Goal: Task Accomplishment & Management: Use online tool/utility

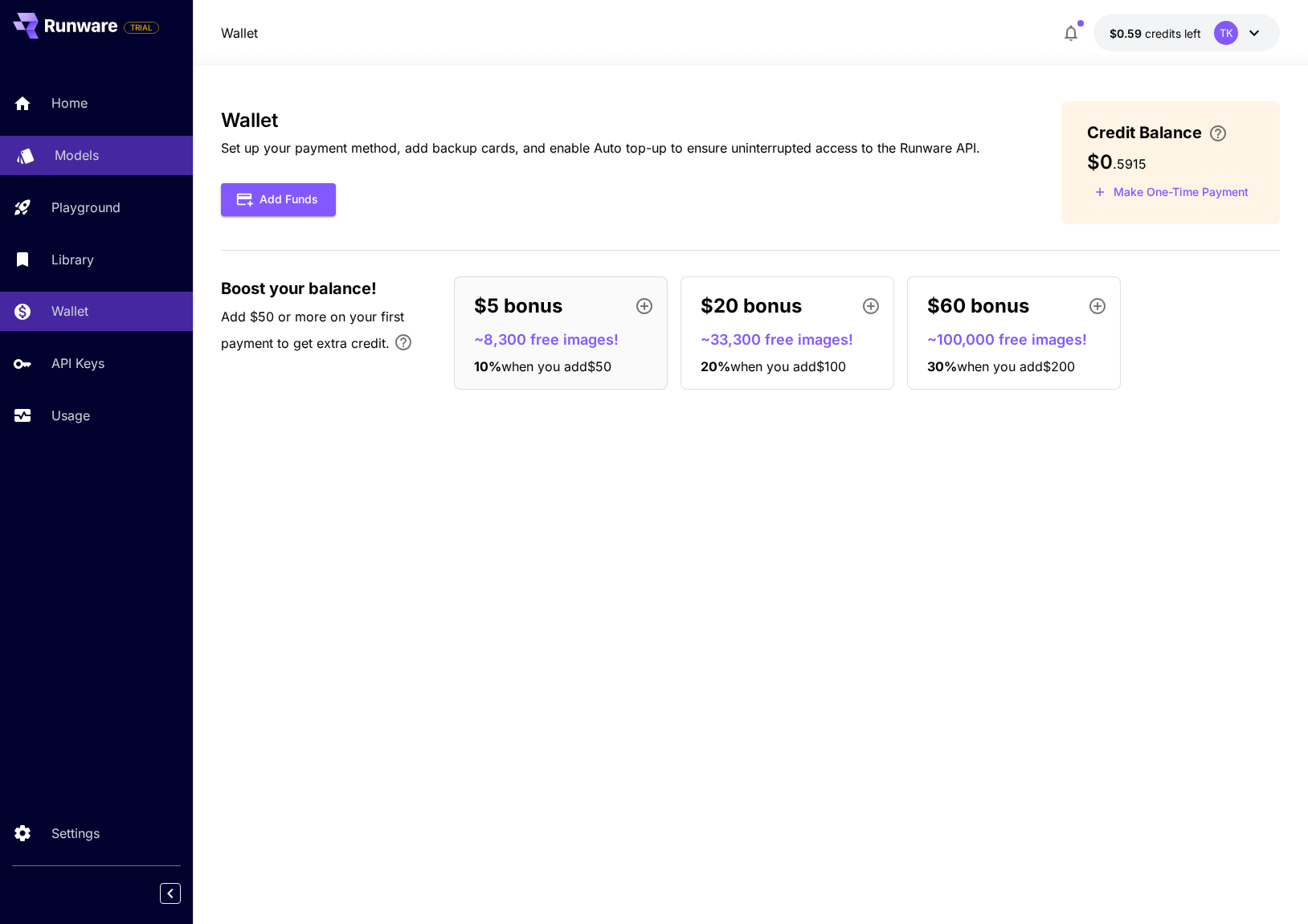
click at [86, 157] on p "Models" at bounding box center [76, 155] width 44 height 19
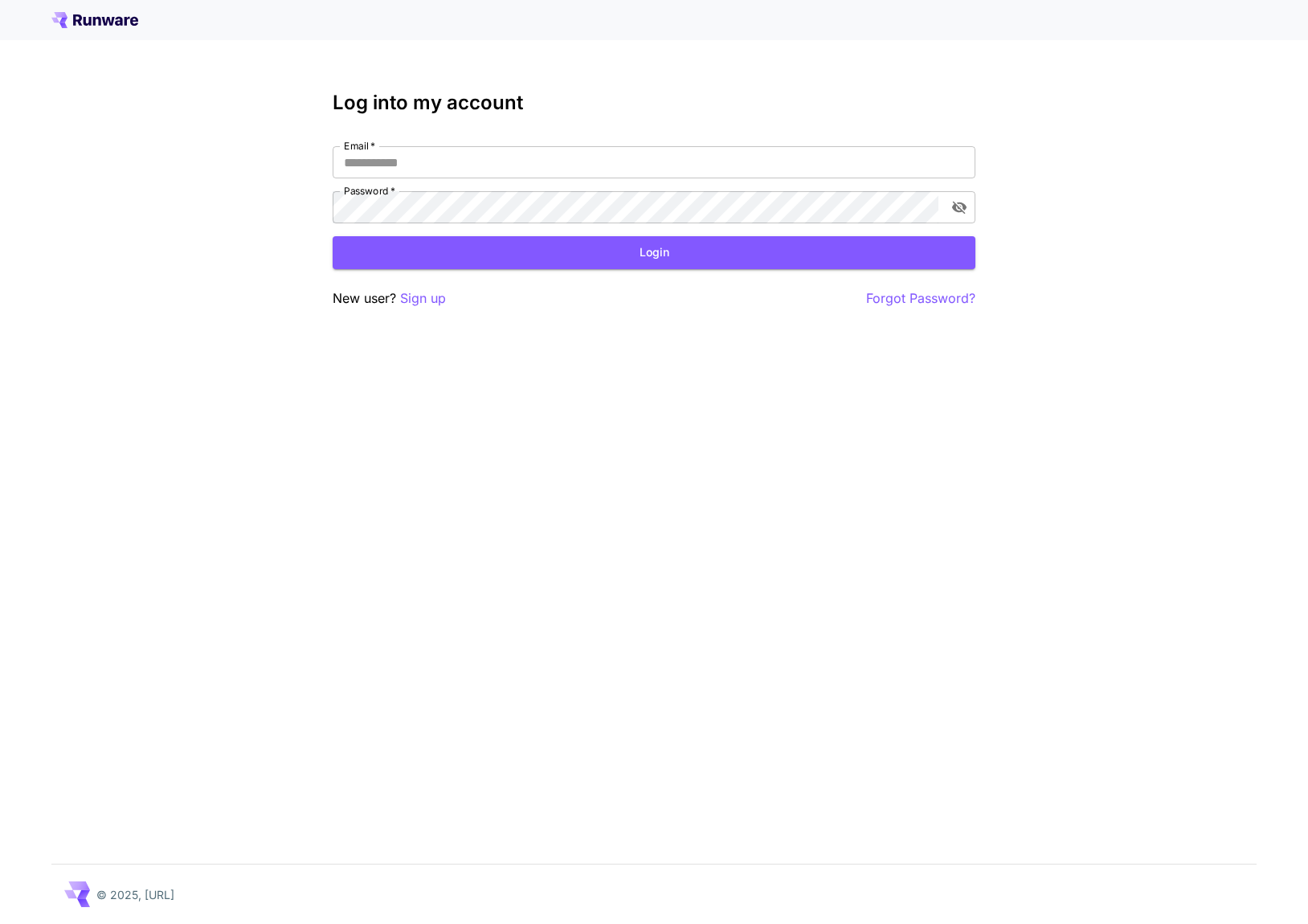
type input "**********"
click at [511, 246] on button "Login" at bounding box center [653, 252] width 643 height 33
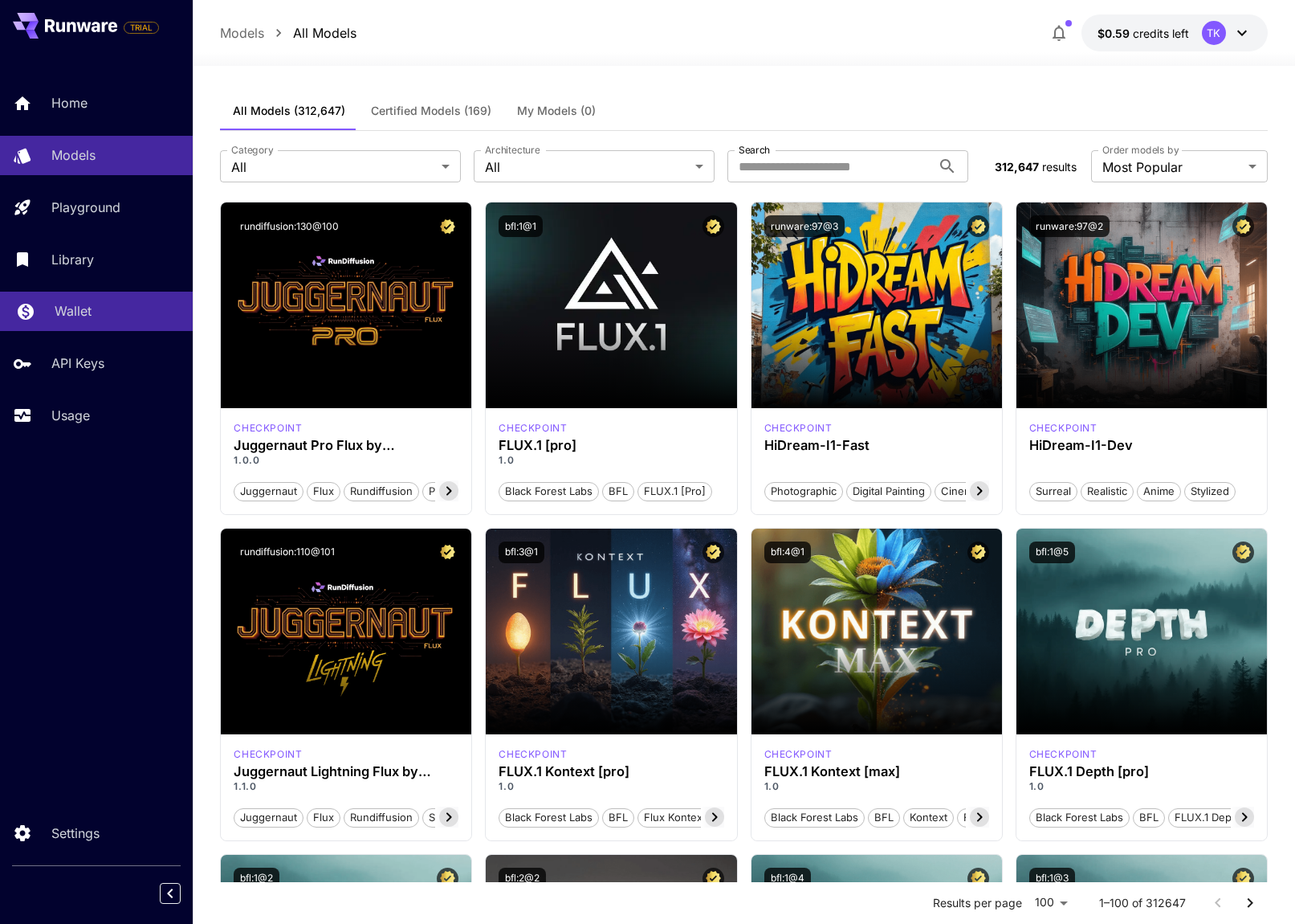
click at [91, 299] on link "Wallet" at bounding box center [96, 310] width 193 height 39
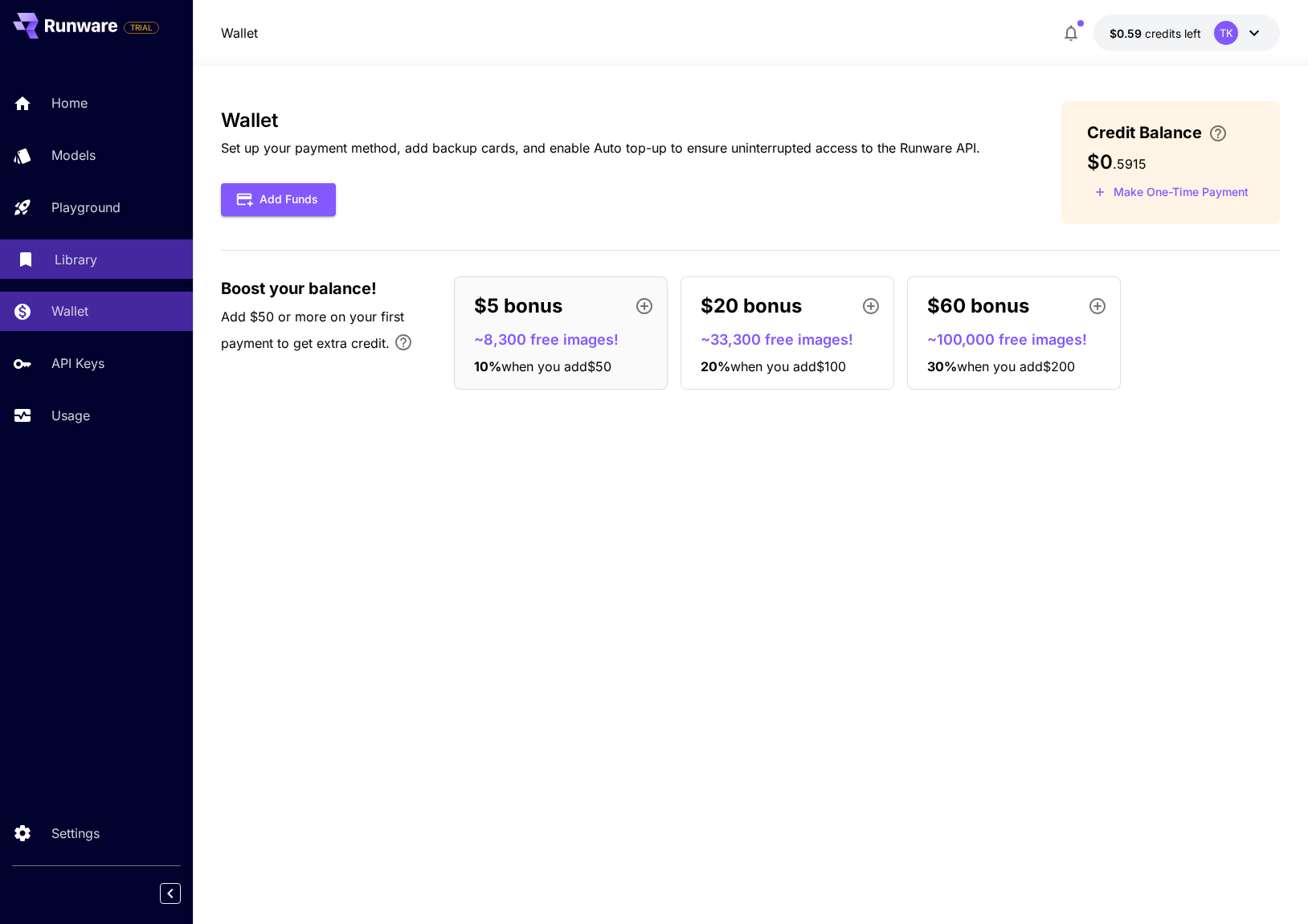
click at [94, 263] on p "Library" at bounding box center [75, 259] width 43 height 19
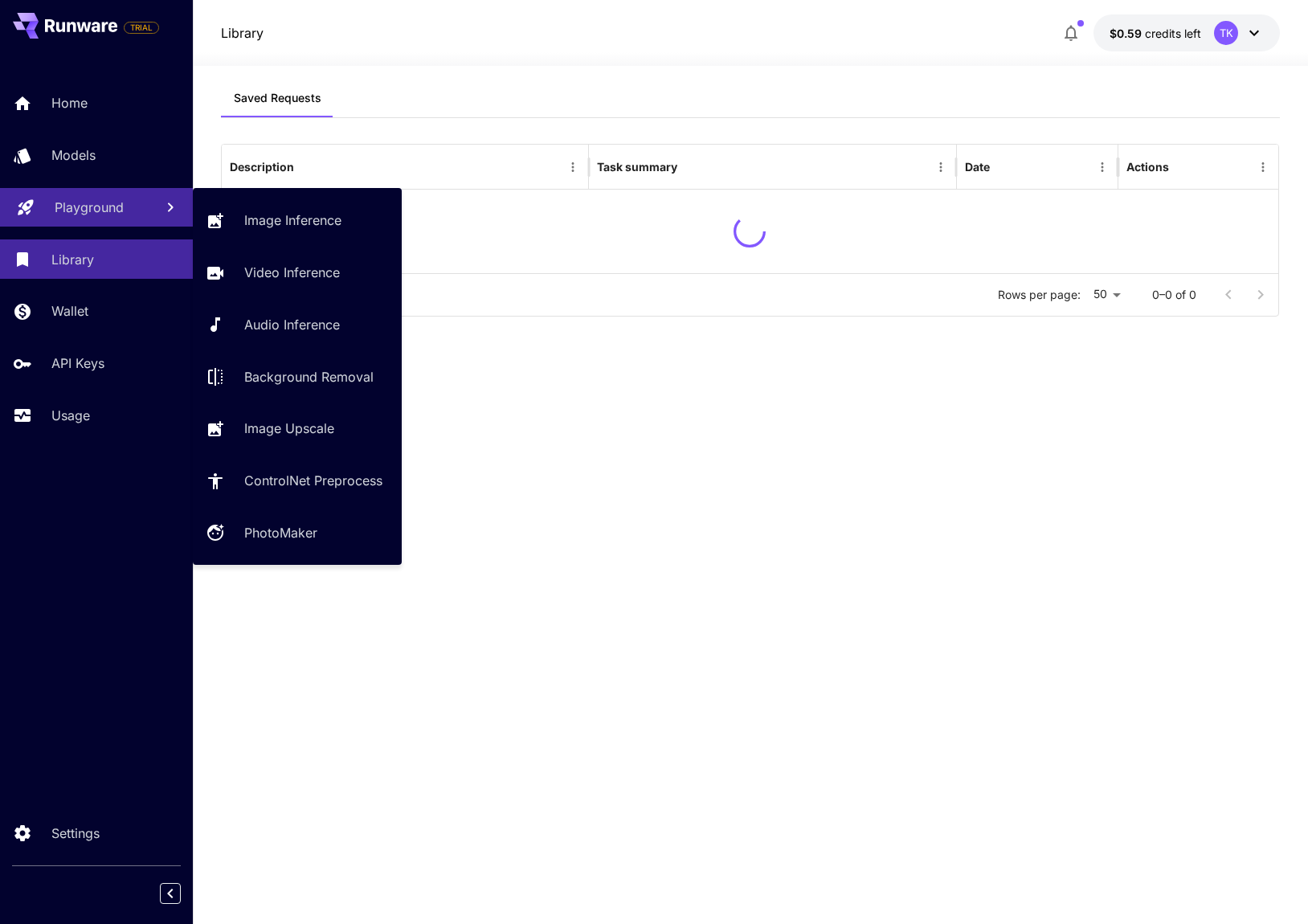
click at [105, 208] on p "Playground" at bounding box center [89, 207] width 69 height 19
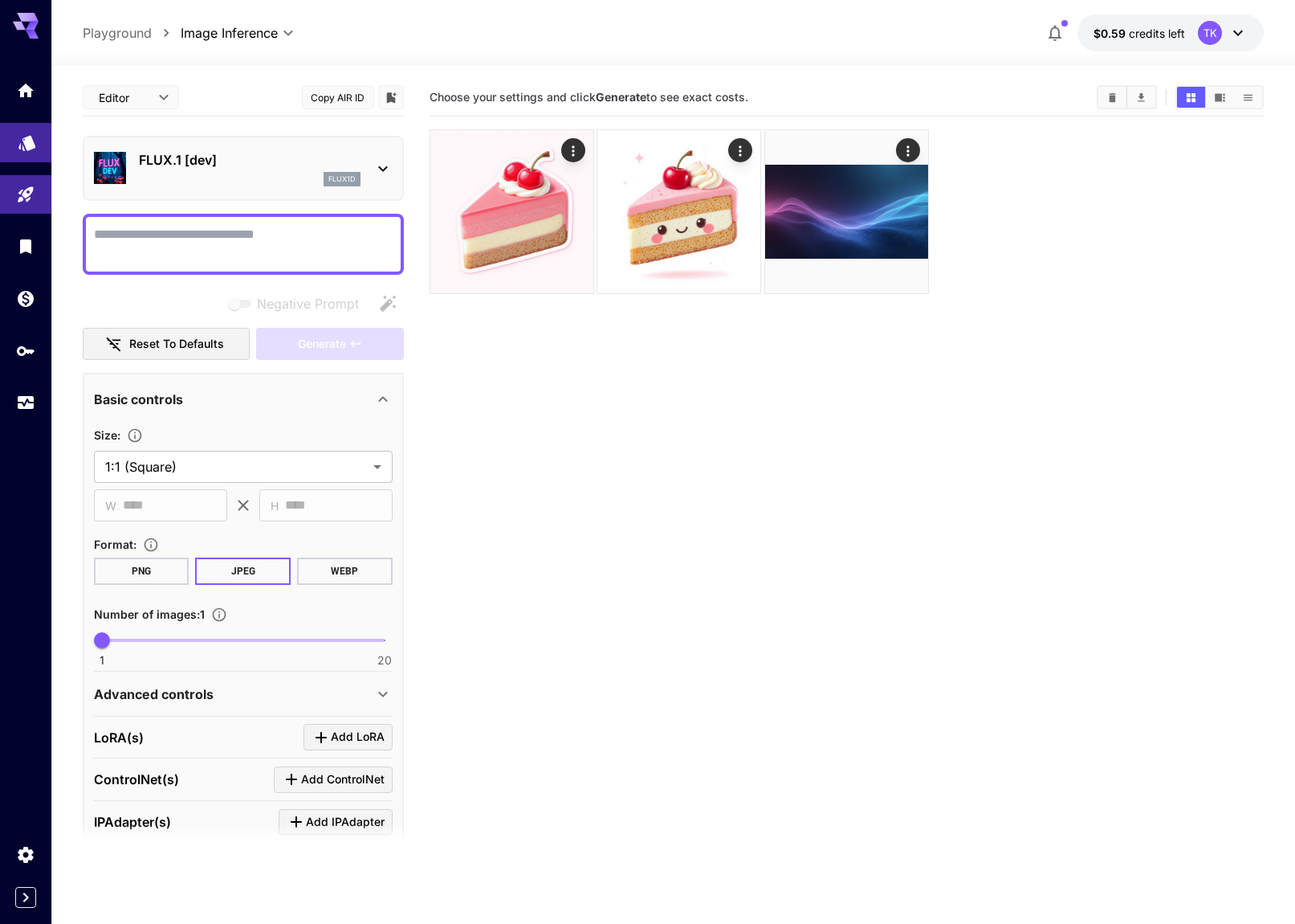
click at [19, 150] on link at bounding box center [26, 142] width 51 height 39
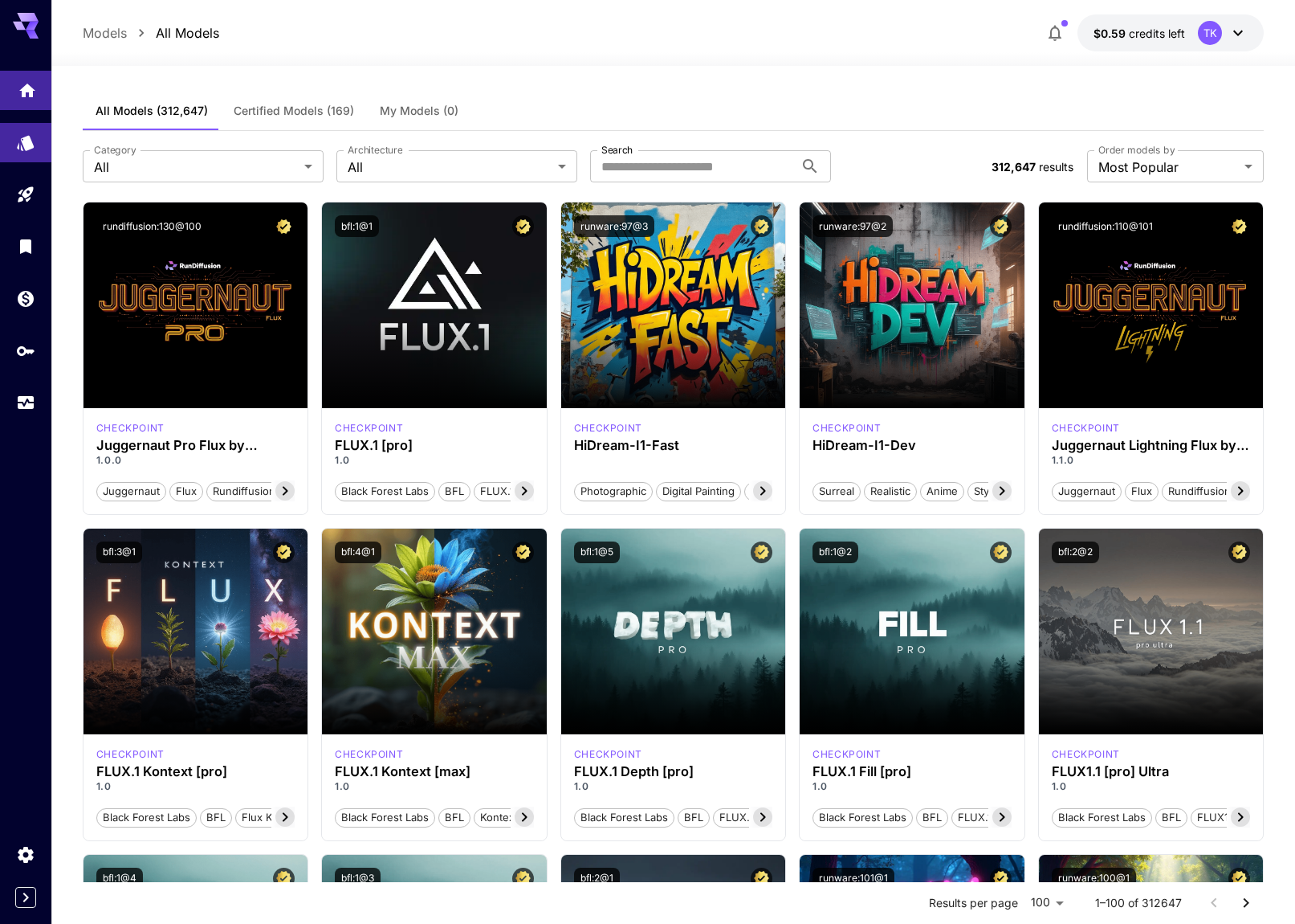
click at [18, 97] on link at bounding box center [26, 89] width 51 height 39
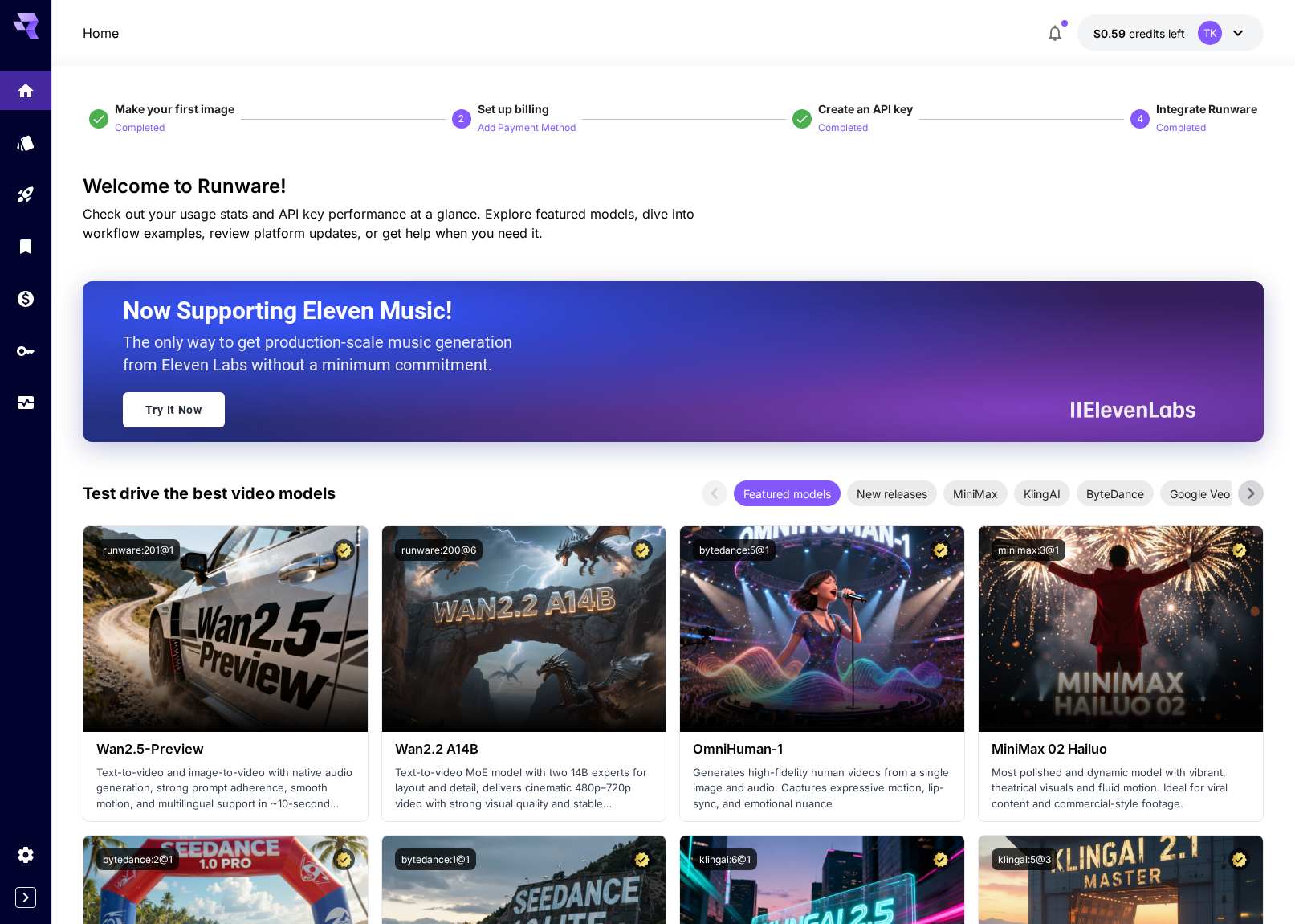
click at [39, 169] on div at bounding box center [26, 246] width 51 height 351
click at [29, 147] on link at bounding box center [26, 142] width 51 height 39
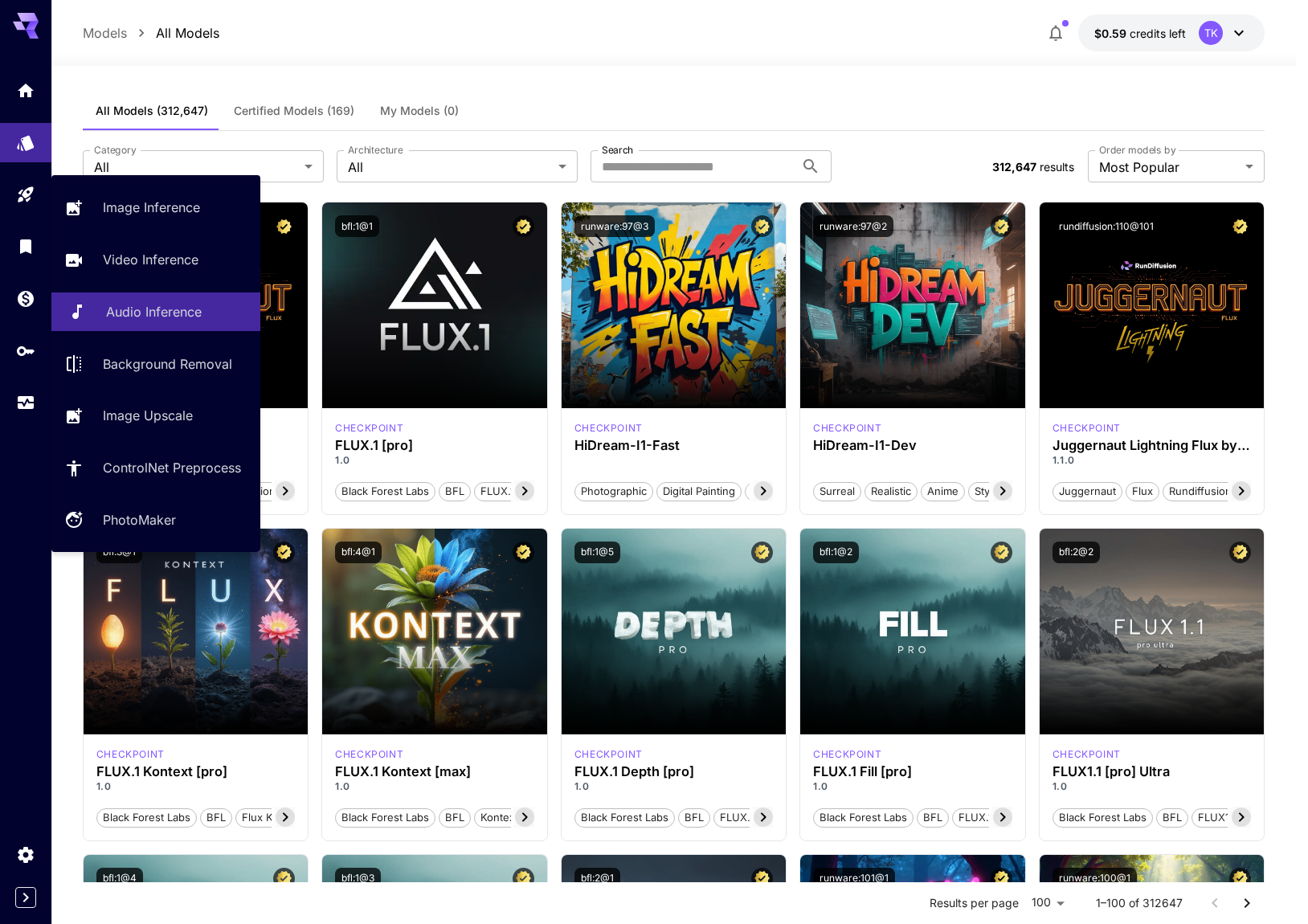
click at [154, 308] on p "Audio Inference" at bounding box center [153, 311] width 95 height 19
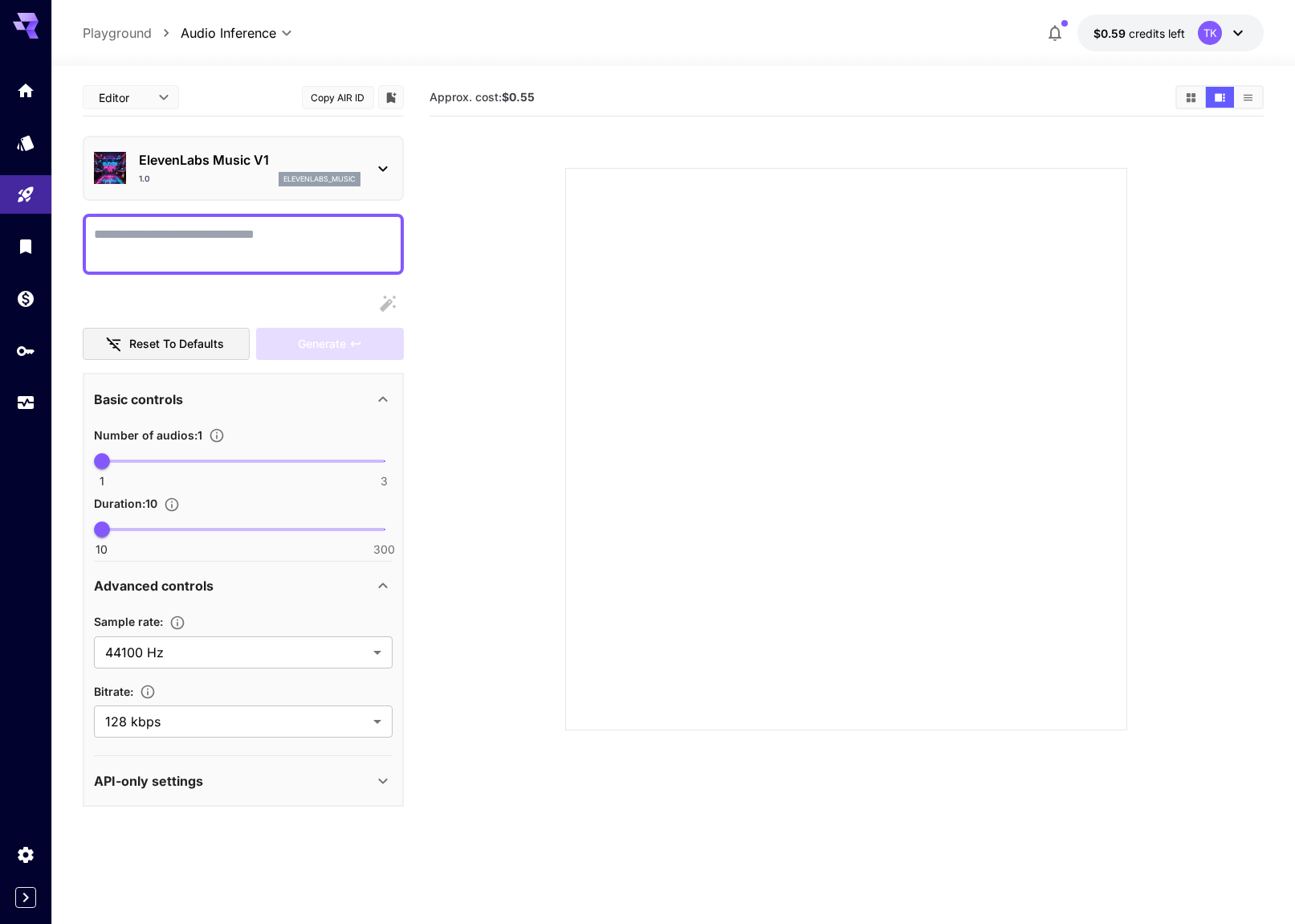
click at [217, 170] on div "ElevenLabs Music V1 1.0 elevenlabs_music" at bounding box center [249, 168] width 222 height 36
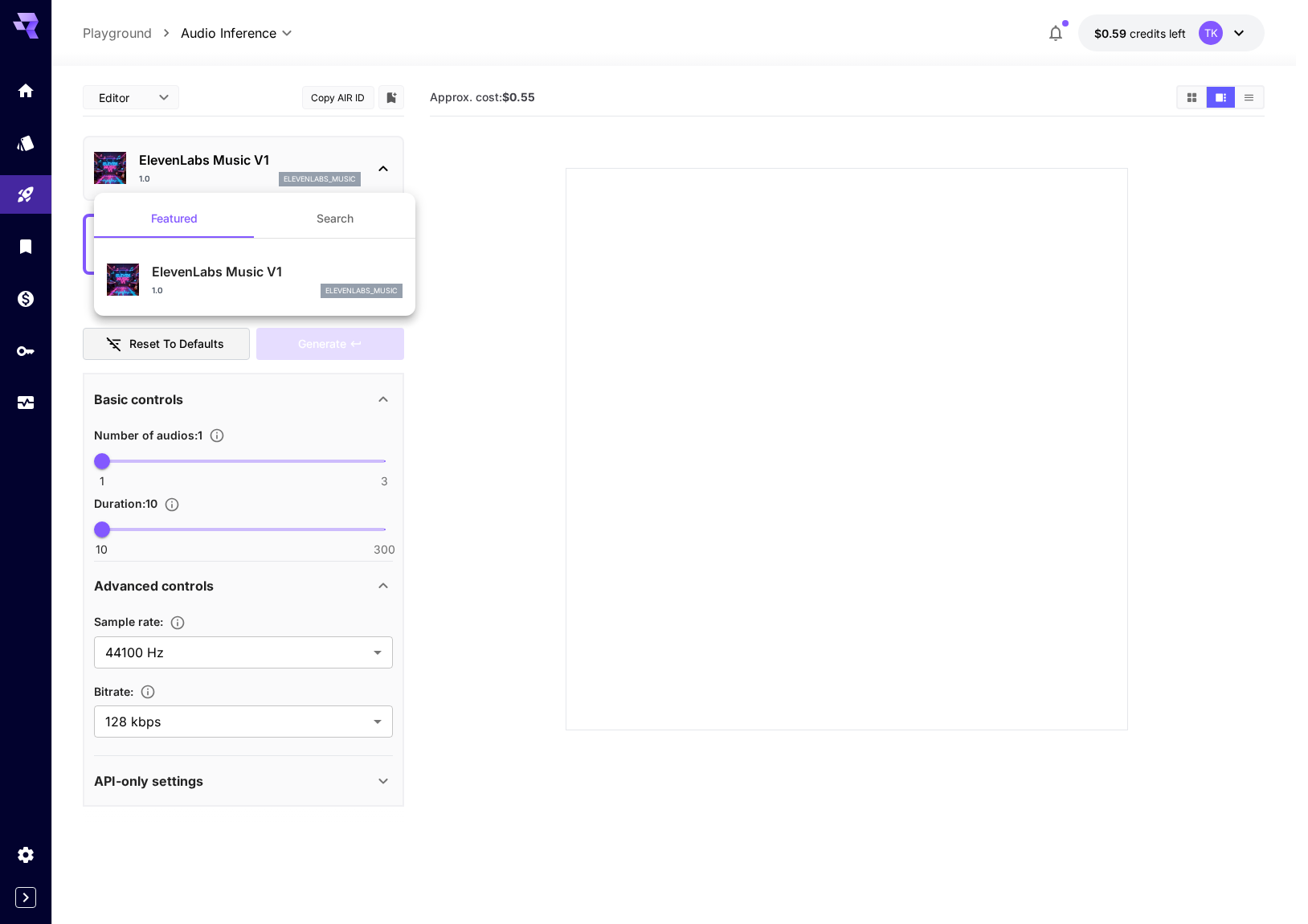
click at [280, 293] on div "1.0 elevenlabs_music" at bounding box center [277, 290] width 250 height 14
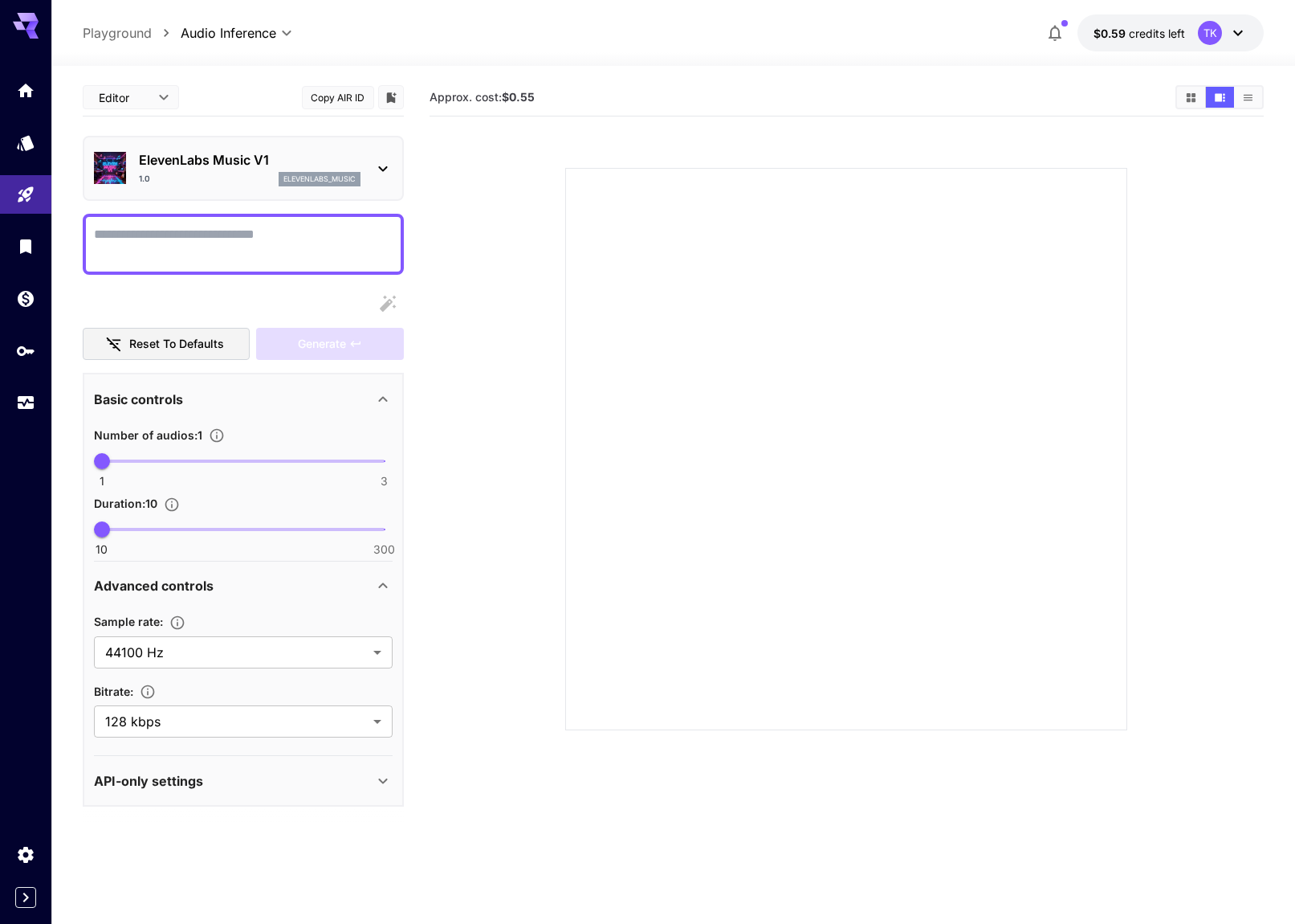
click at [252, 251] on textarea "Display cost in response" at bounding box center [244, 244] width 299 height 39
type textarea "******"
click at [315, 332] on div "Generate" at bounding box center [329, 344] width 147 height 33
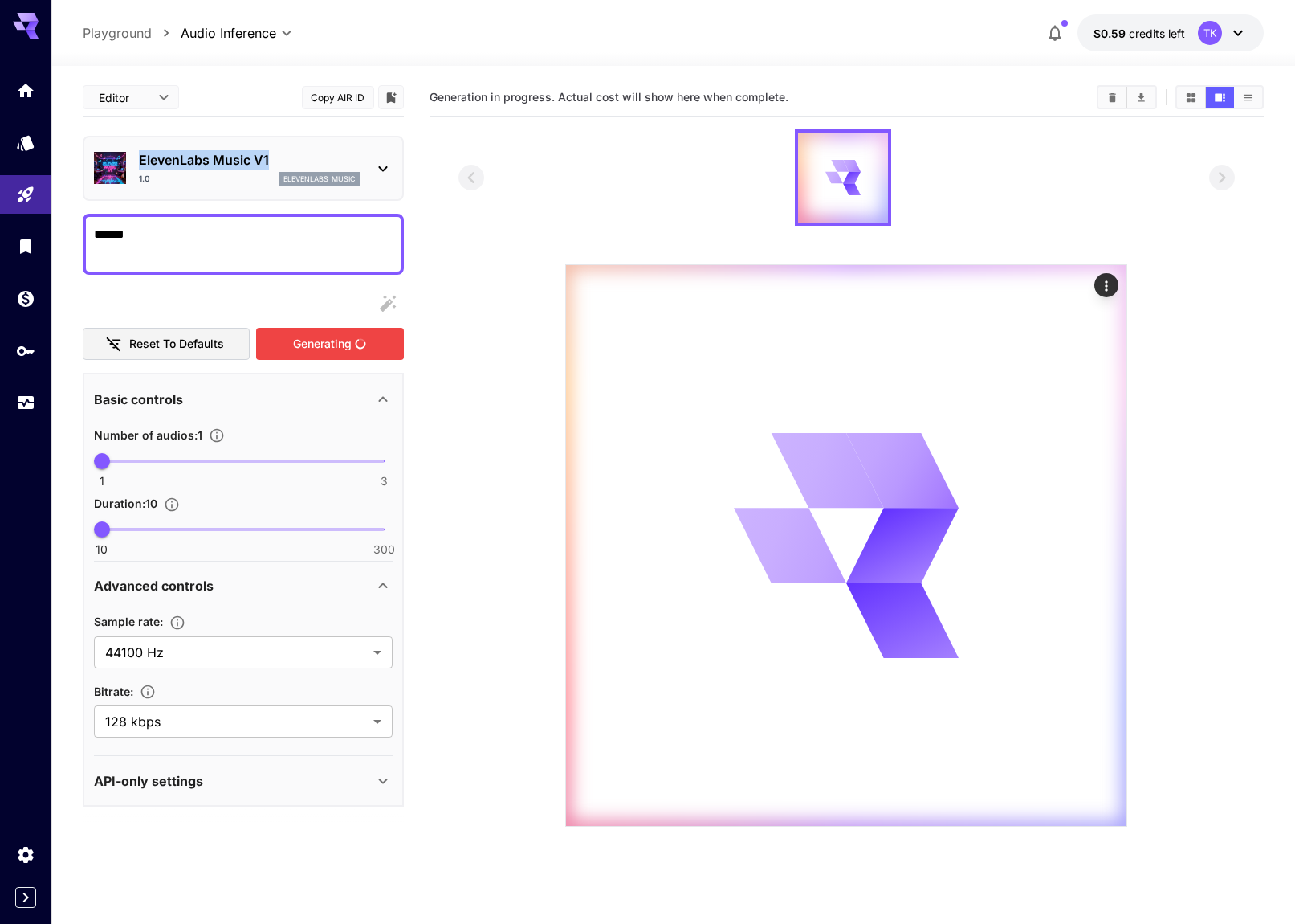
drag, startPoint x: 292, startPoint y: 156, endPoint x: 136, endPoint y: 164, distance: 156.2
click at [136, 164] on div "ElevenLabs Music V1 1.0 elevenlabs_music" at bounding box center [244, 167] width 299 height 49
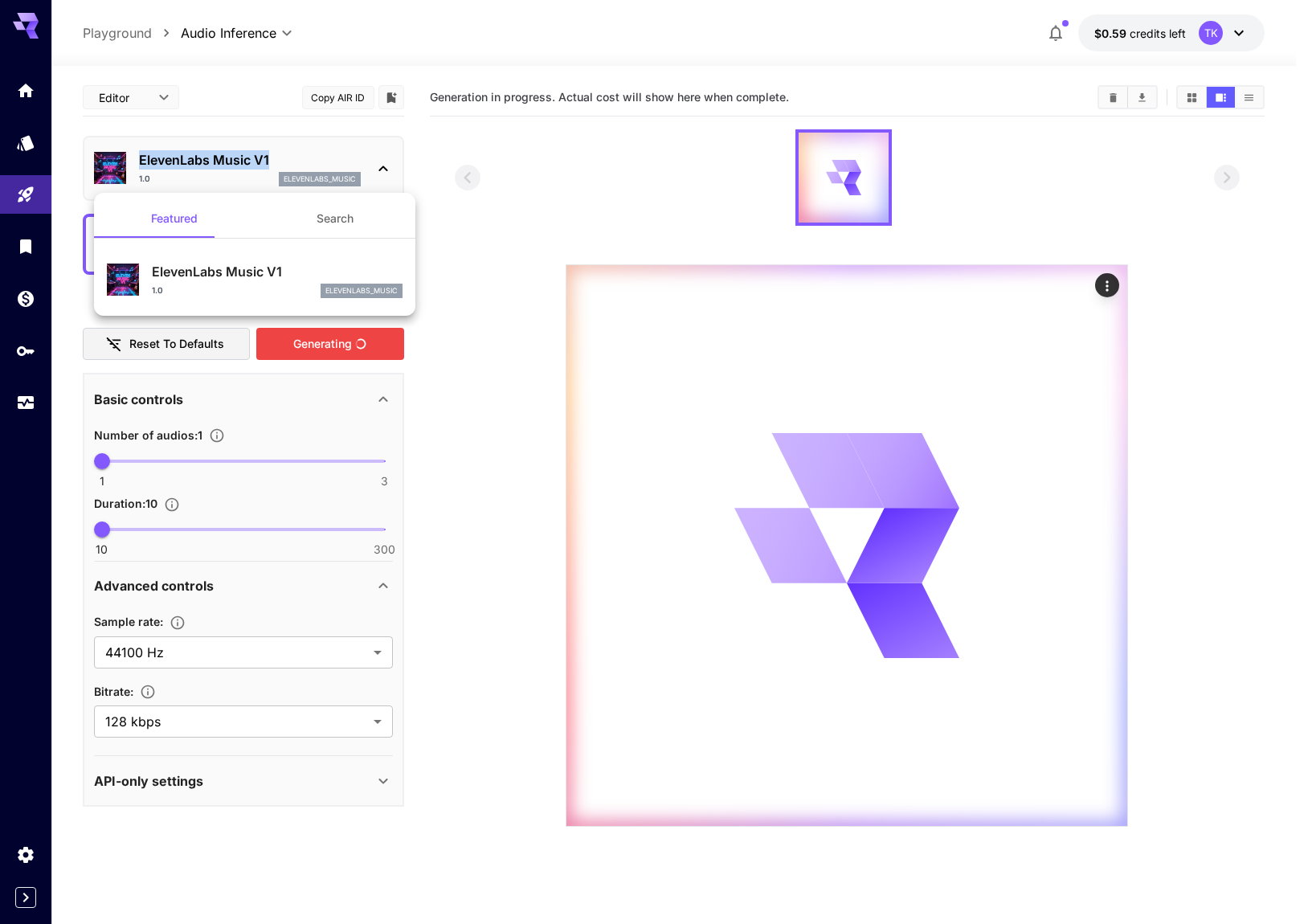
copy p "ElevenLabs Music V1"
click at [464, 260] on div at bounding box center [654, 462] width 1308 height 924
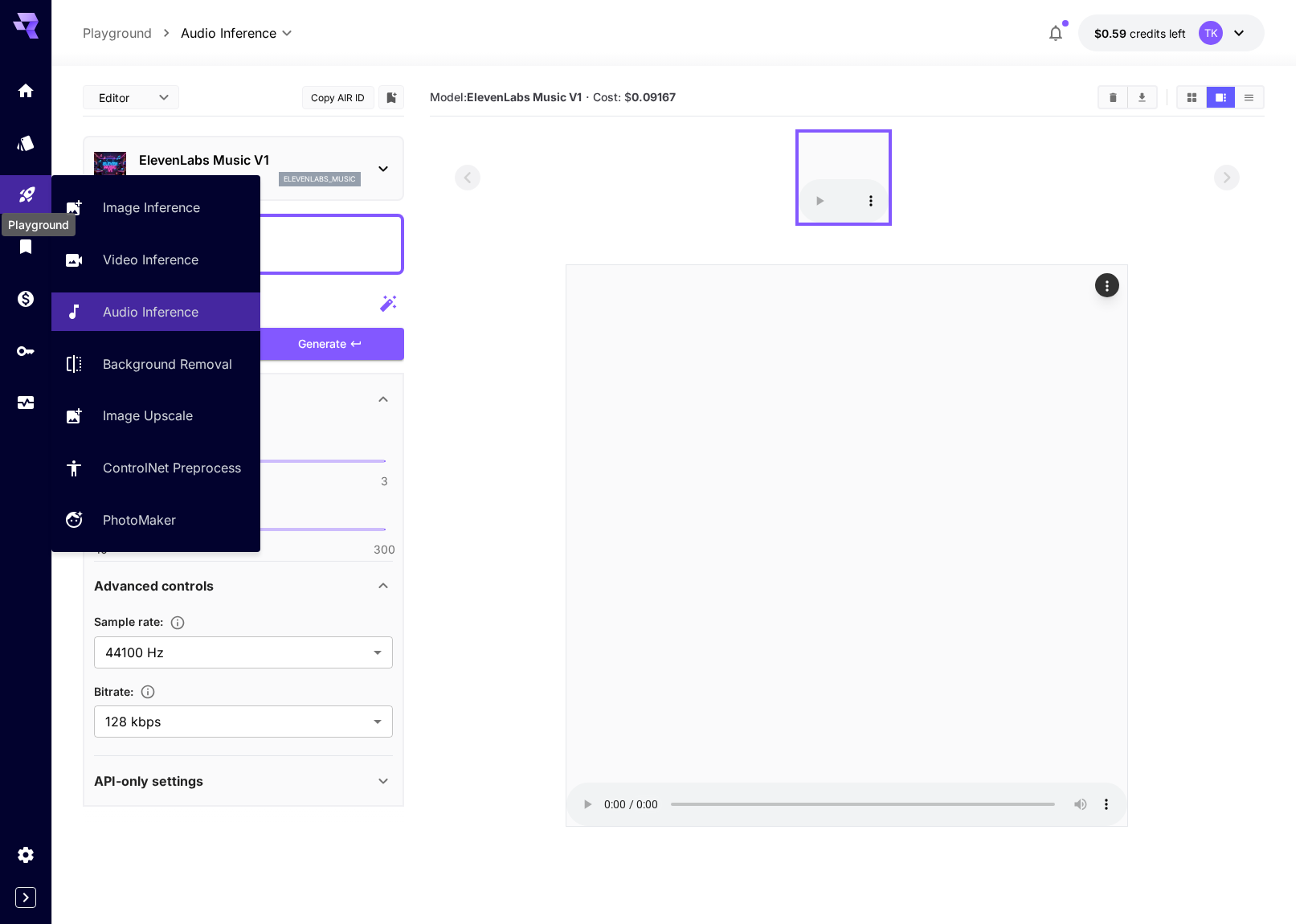
click at [33, 187] on icon "Playground" at bounding box center [27, 192] width 15 height 15
type input "**********"
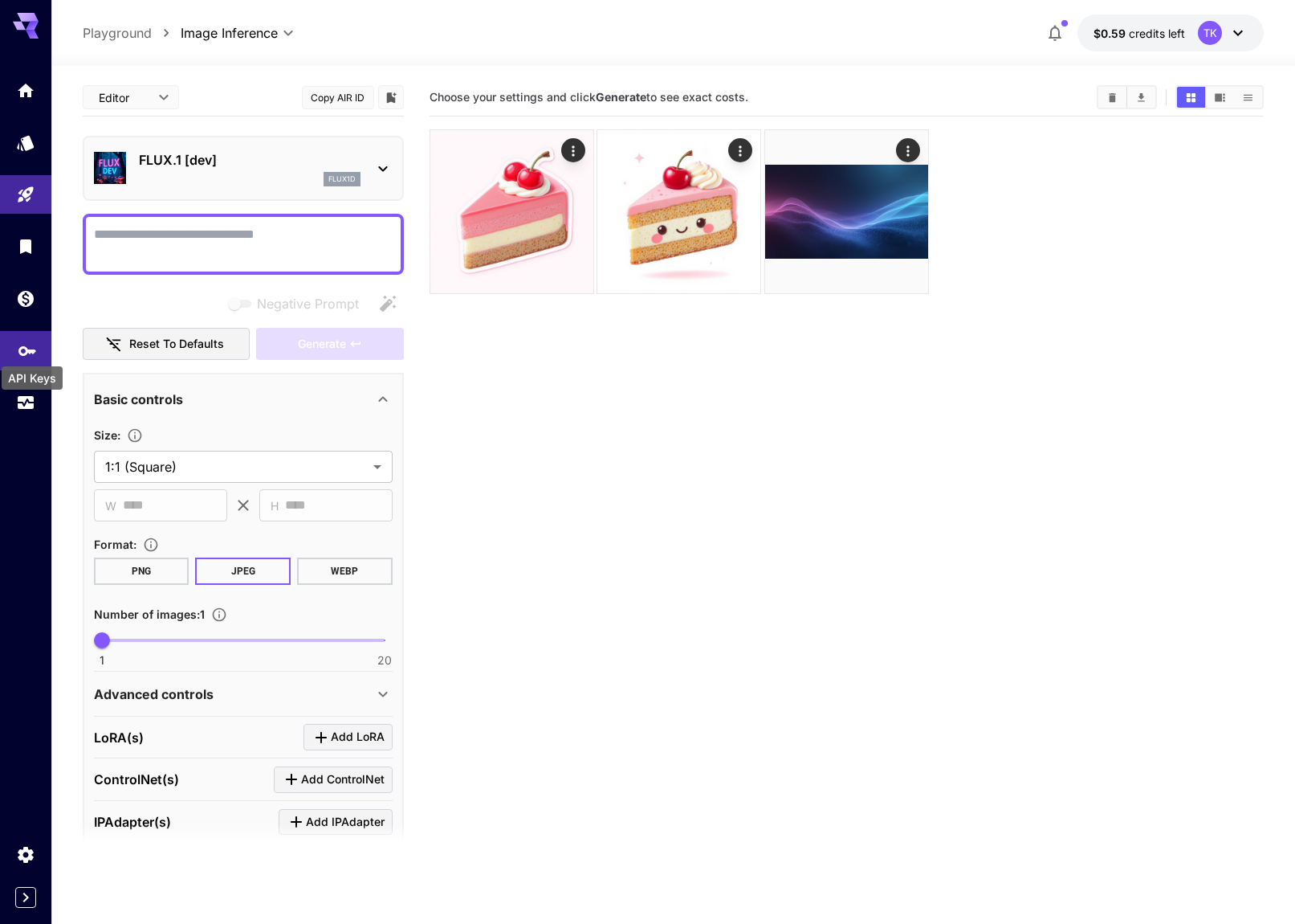
click at [23, 351] on icon "API Keys" at bounding box center [27, 347] width 18 height 10
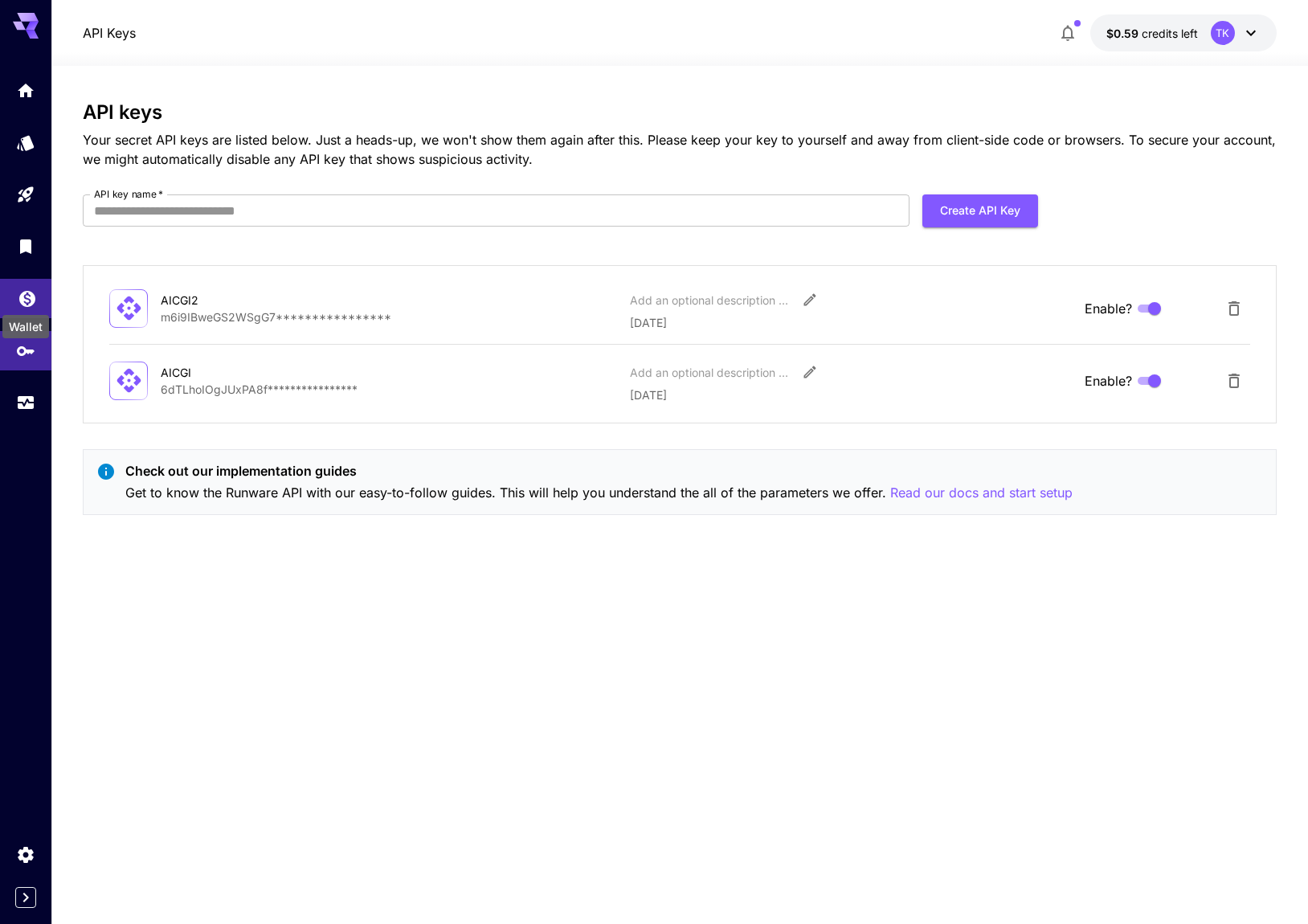
click at [28, 291] on icon "Wallet" at bounding box center [28, 294] width 19 height 19
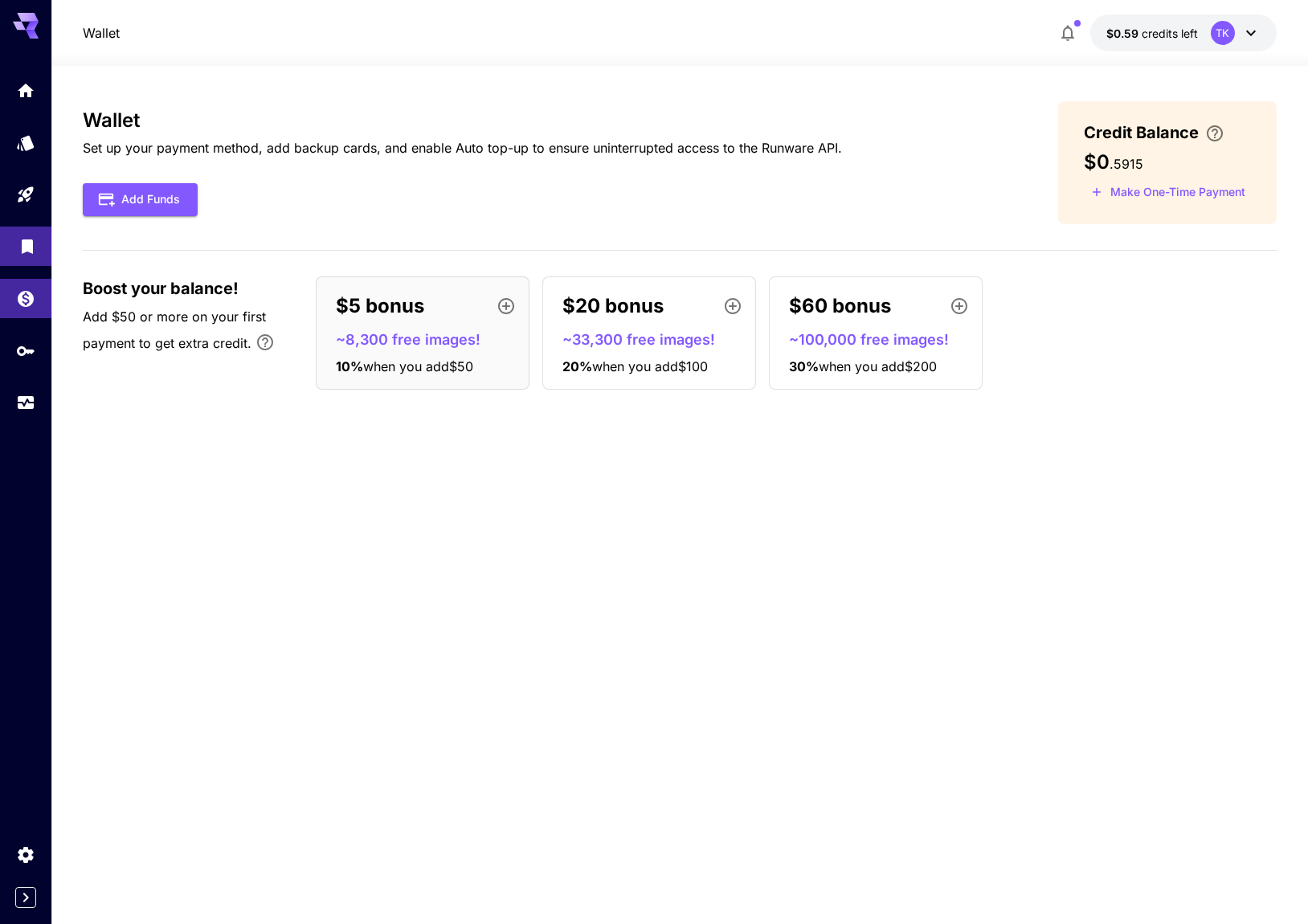
click at [19, 254] on link at bounding box center [26, 246] width 51 height 39
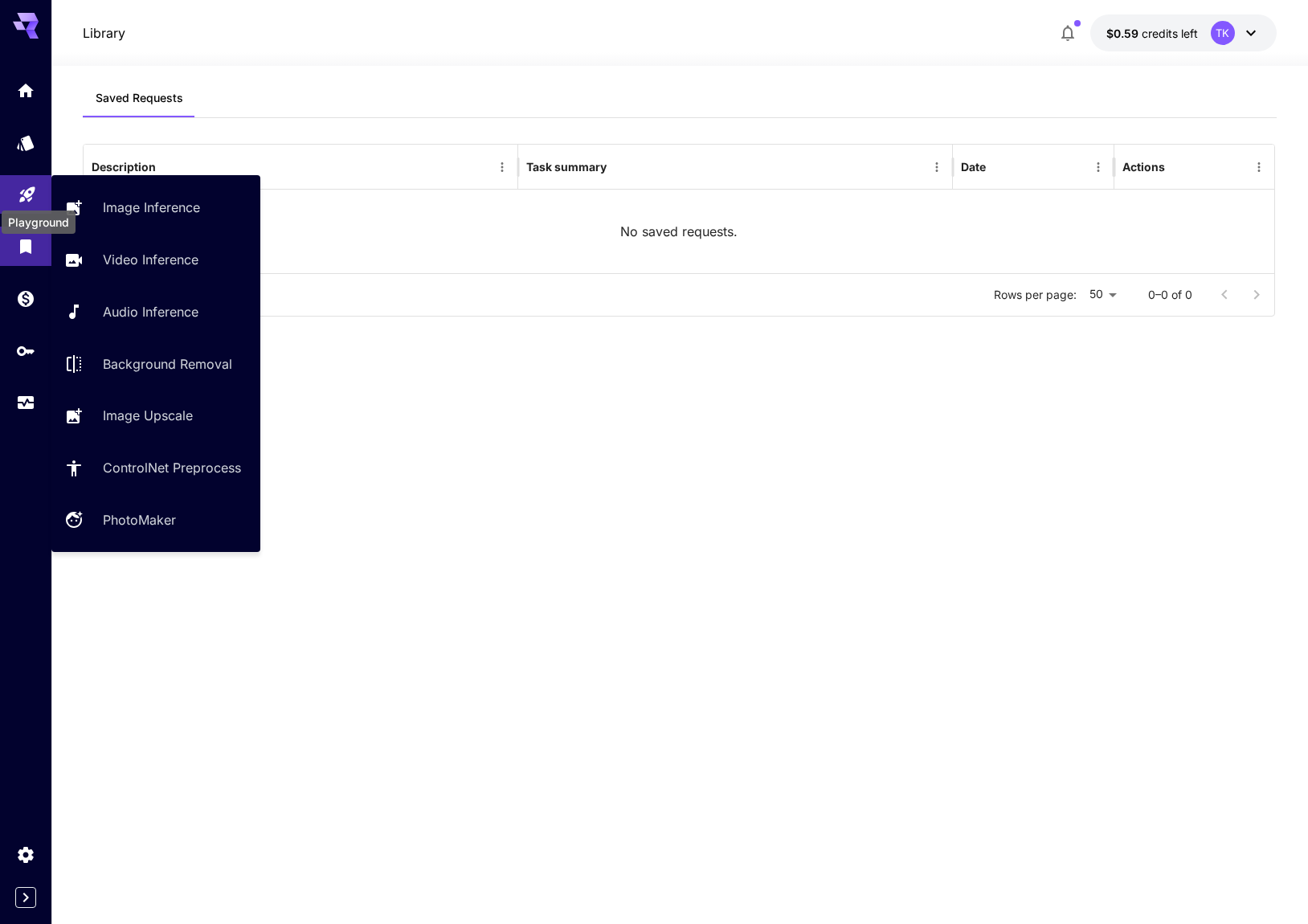
click at [30, 185] on icon "Playground" at bounding box center [27, 190] width 15 height 15
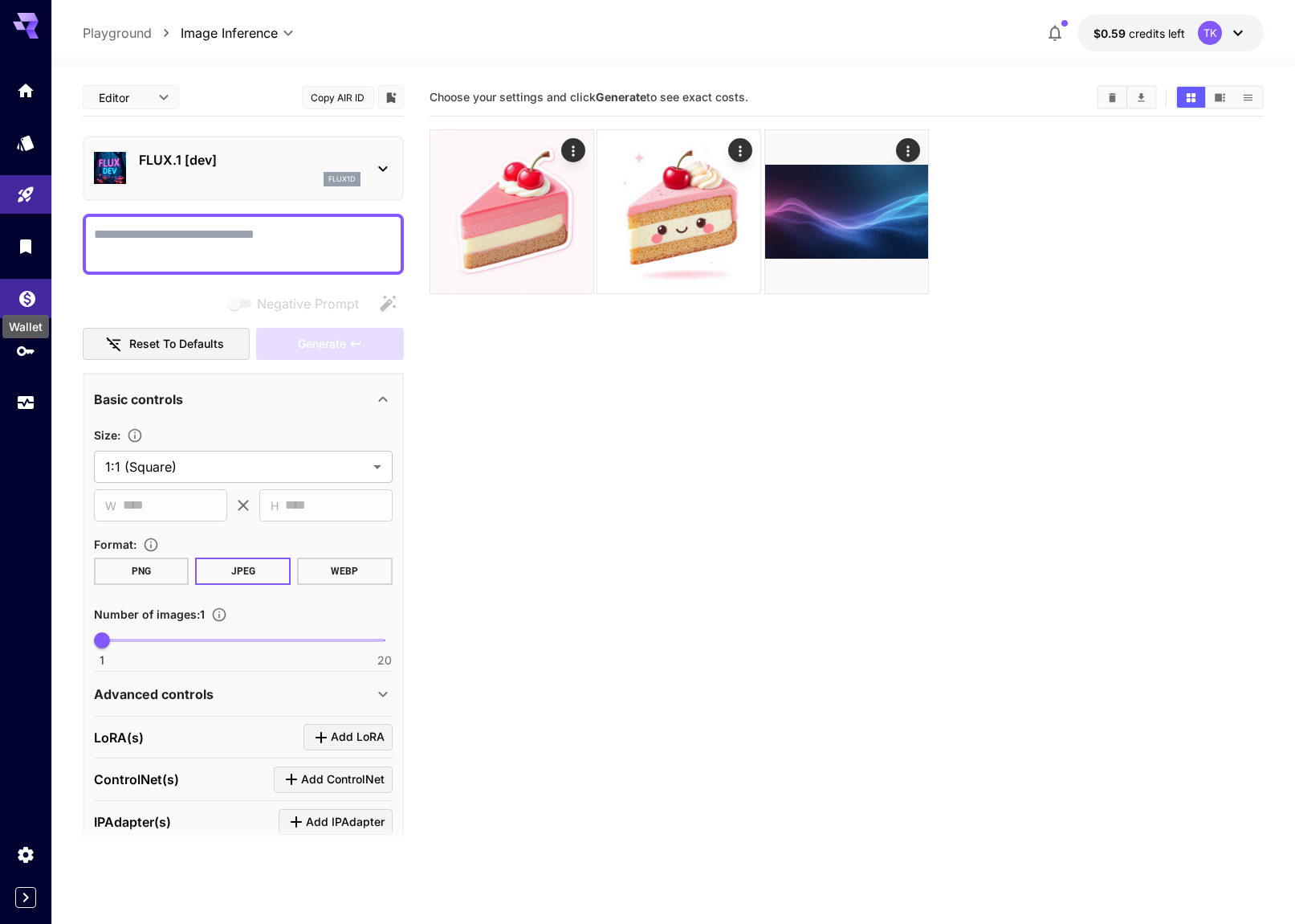
click at [28, 293] on icon "Wallet" at bounding box center [27, 296] width 16 height 16
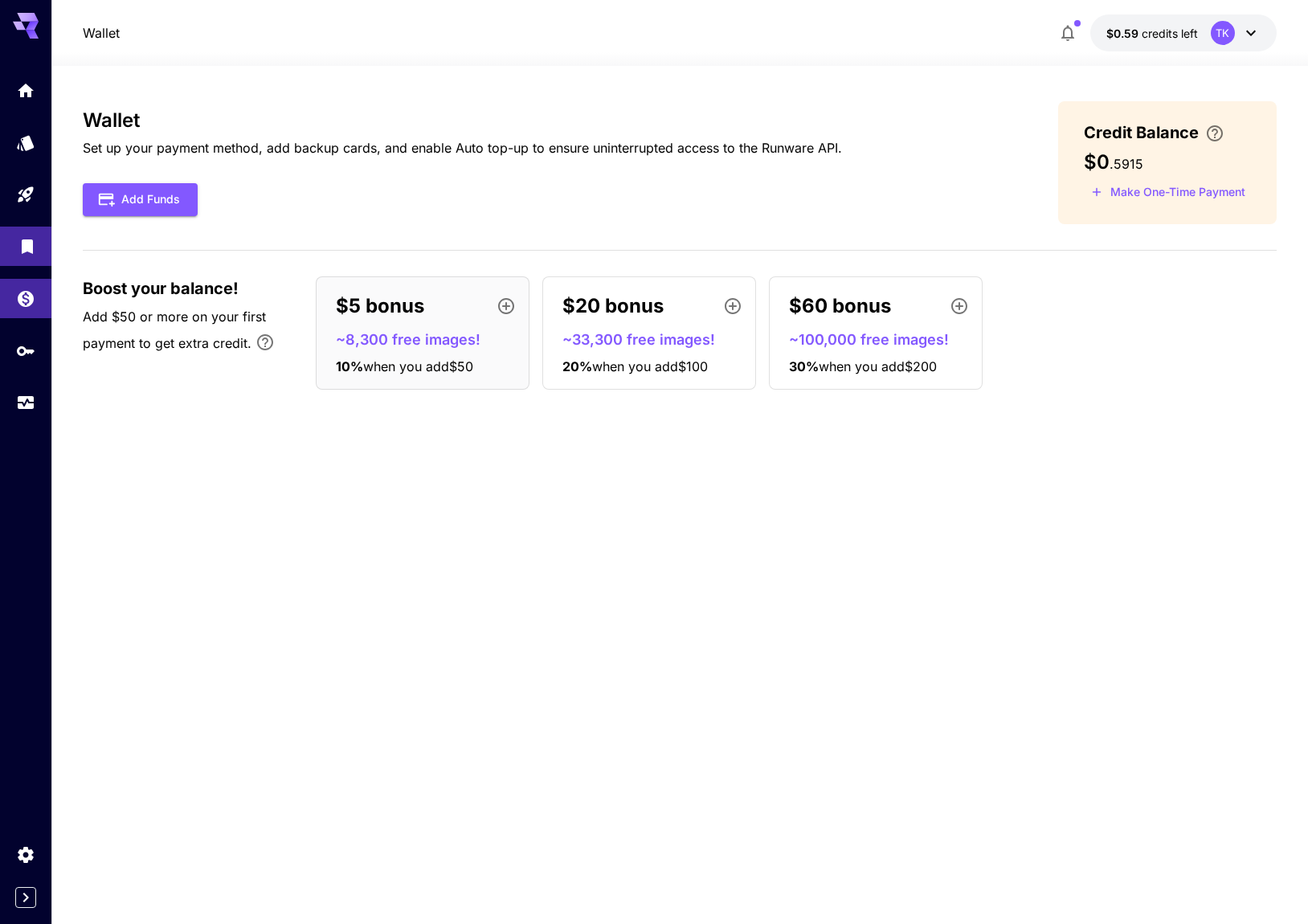
click at [23, 230] on link at bounding box center [26, 246] width 51 height 39
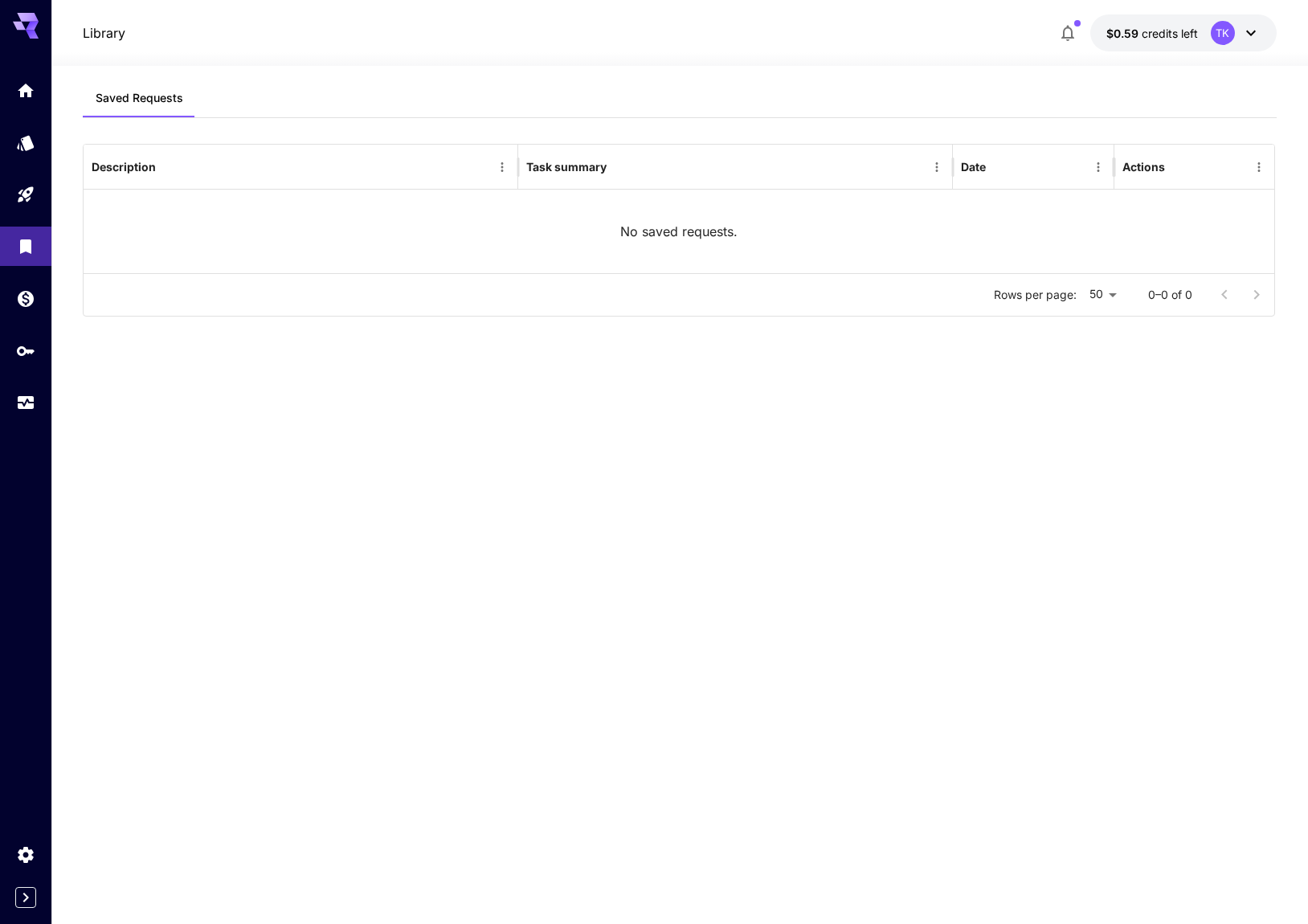
click at [16, 114] on div at bounding box center [26, 246] width 51 height 351
click at [22, 90] on icon "Home" at bounding box center [27, 86] width 16 height 13
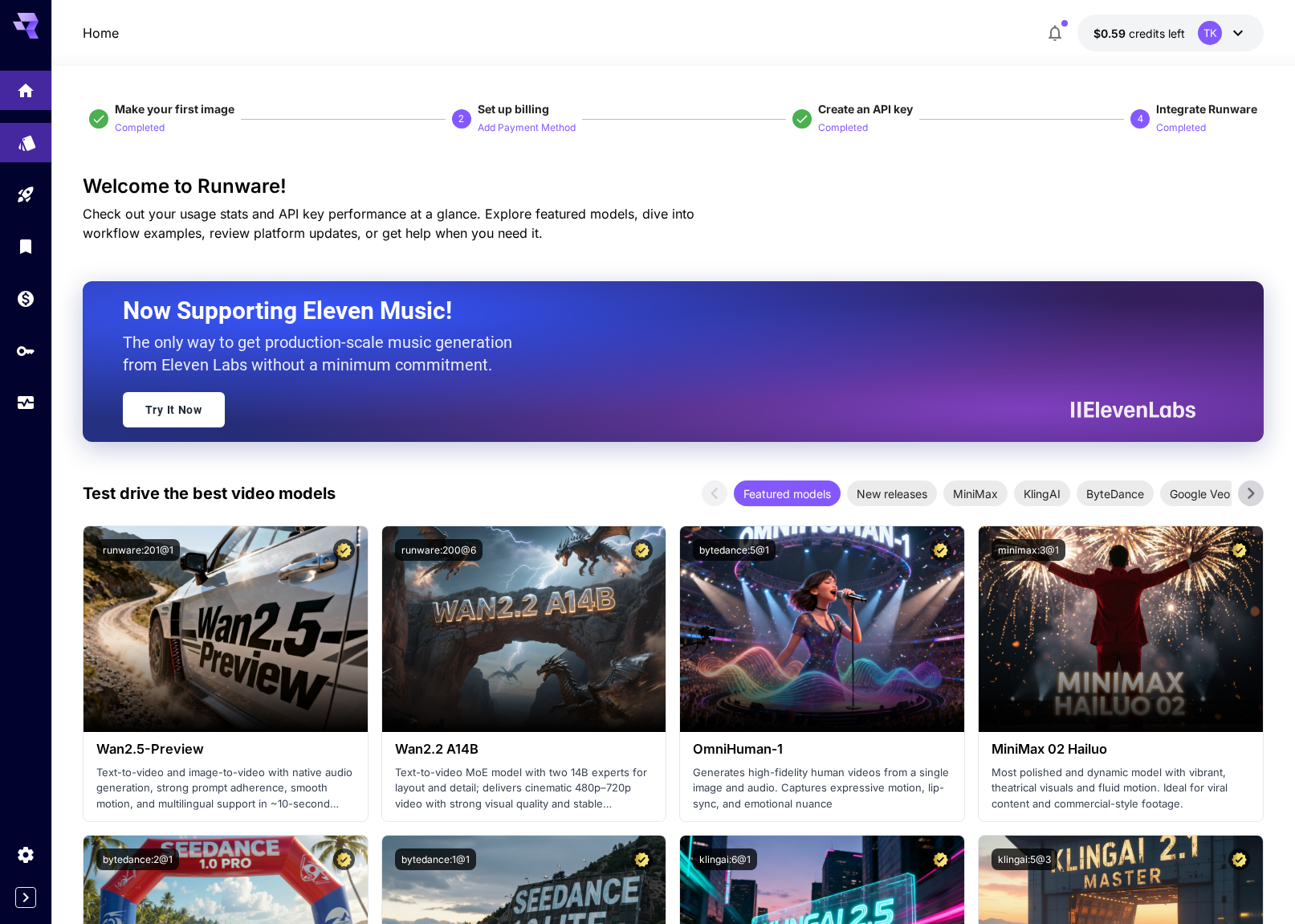
click at [31, 145] on icon "Models" at bounding box center [28, 139] width 19 height 19
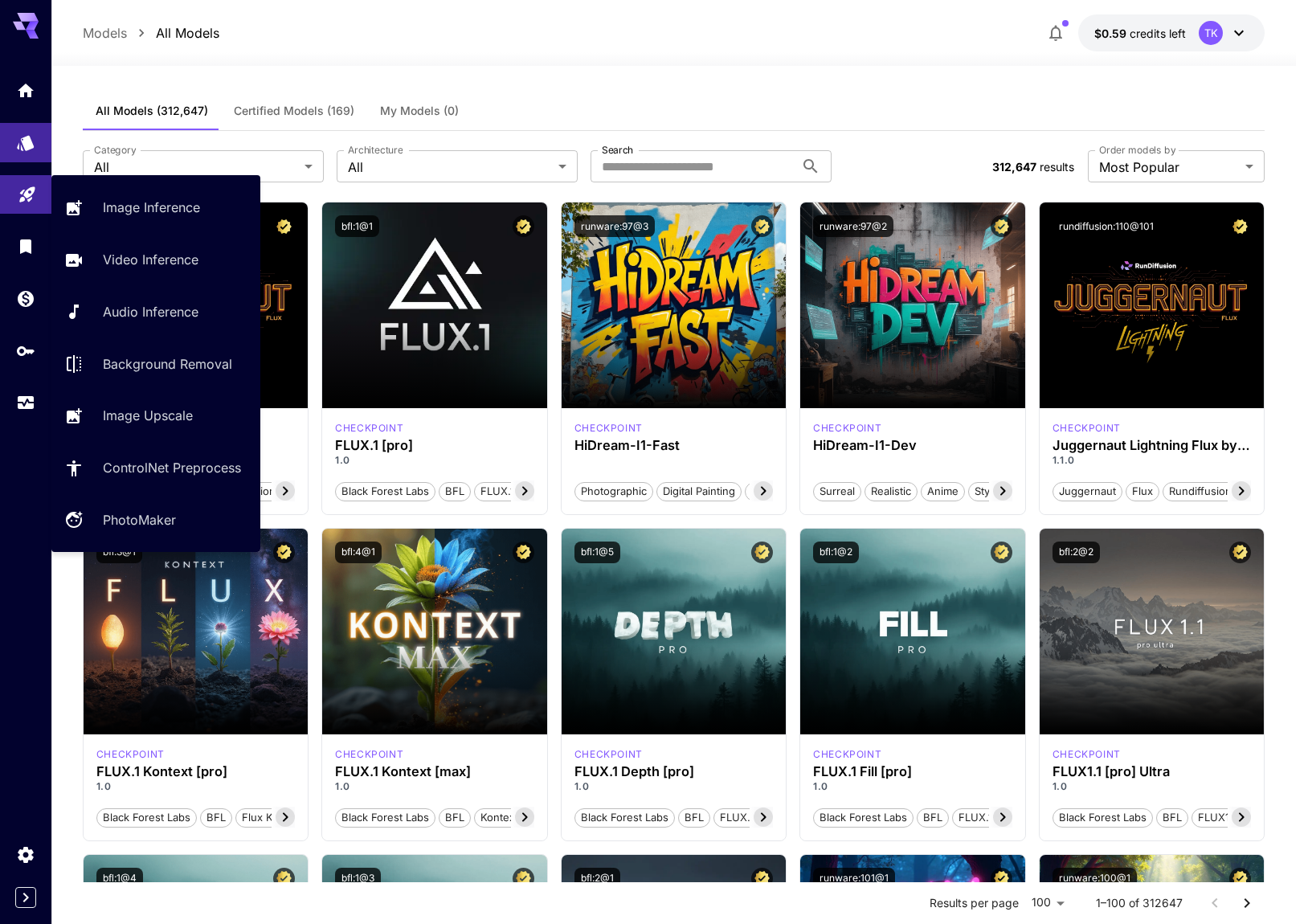
click at [36, 196] on link at bounding box center [26, 194] width 51 height 39
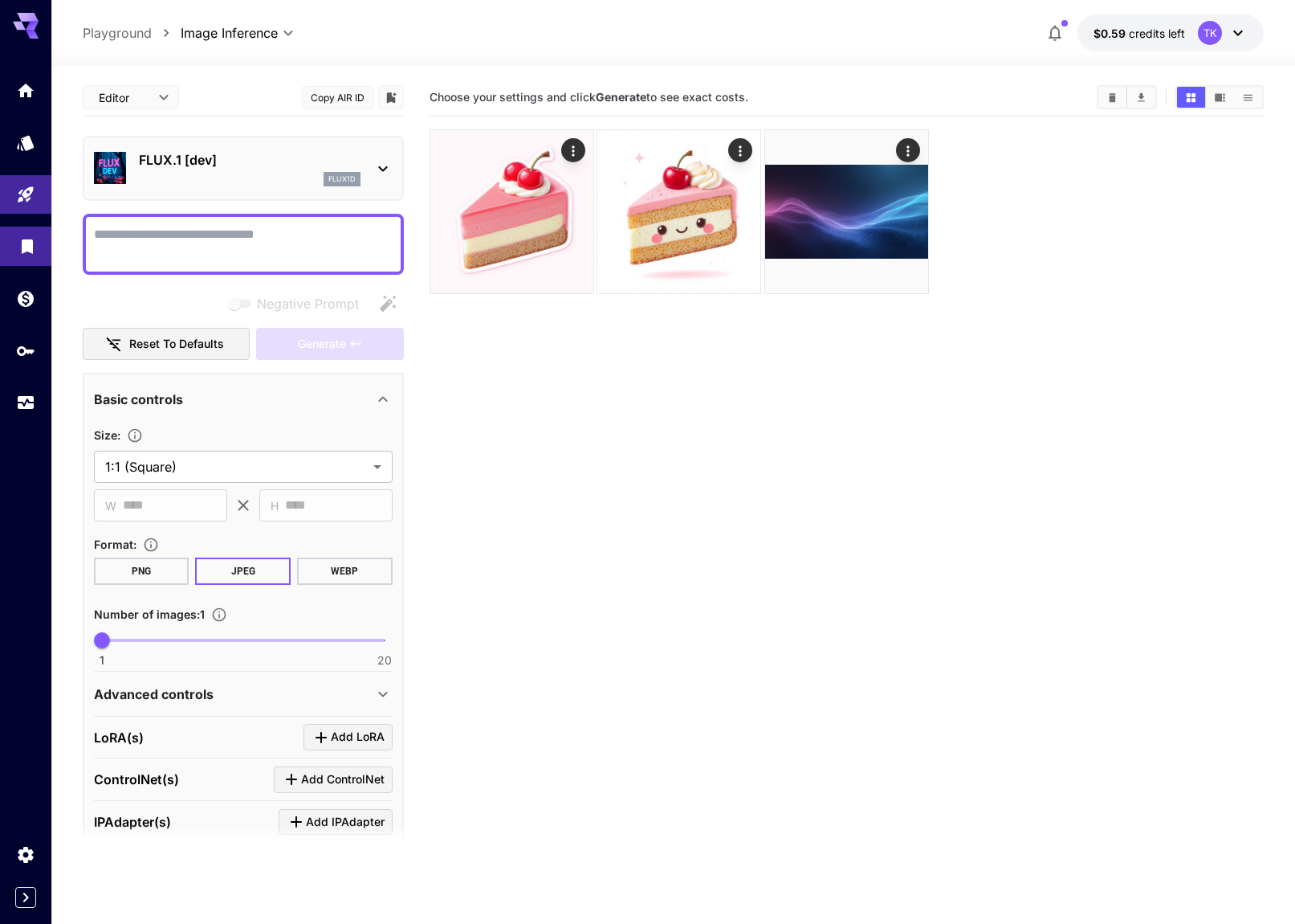
click at [16, 248] on link at bounding box center [26, 246] width 51 height 39
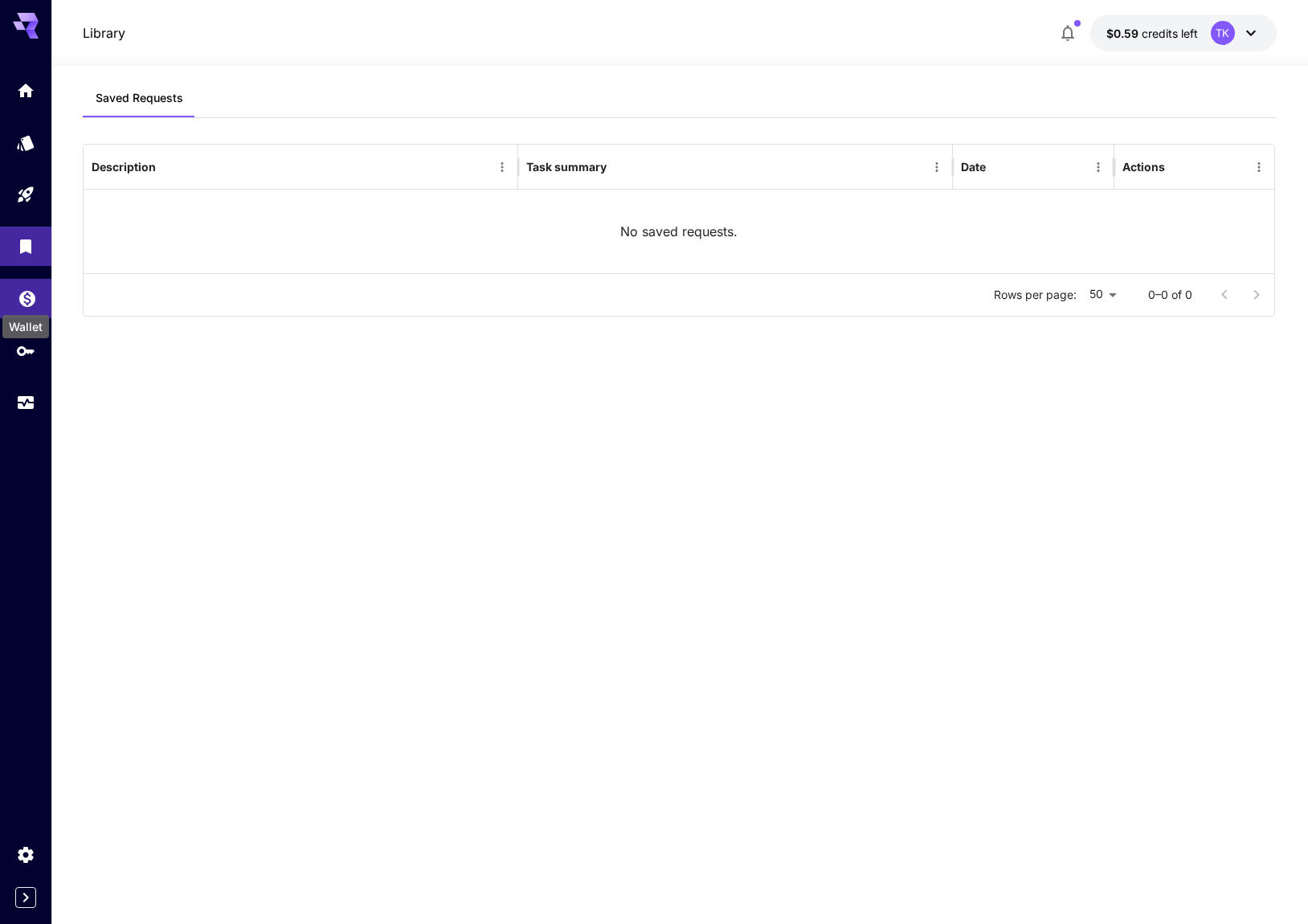
click at [30, 294] on icon "Wallet" at bounding box center [28, 295] width 19 height 19
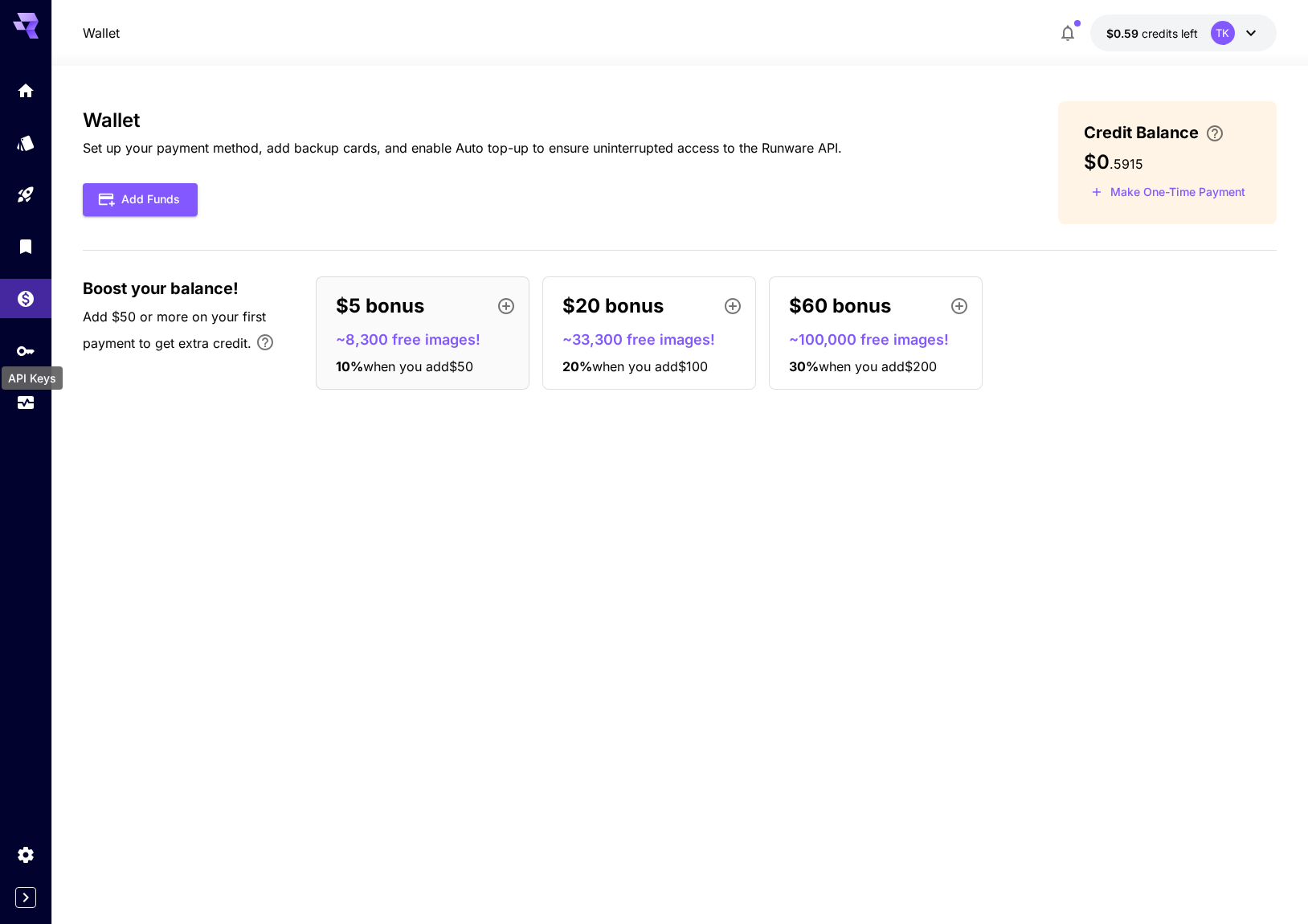
click at [27, 363] on div "API Keys" at bounding box center [32, 373] width 65 height 36
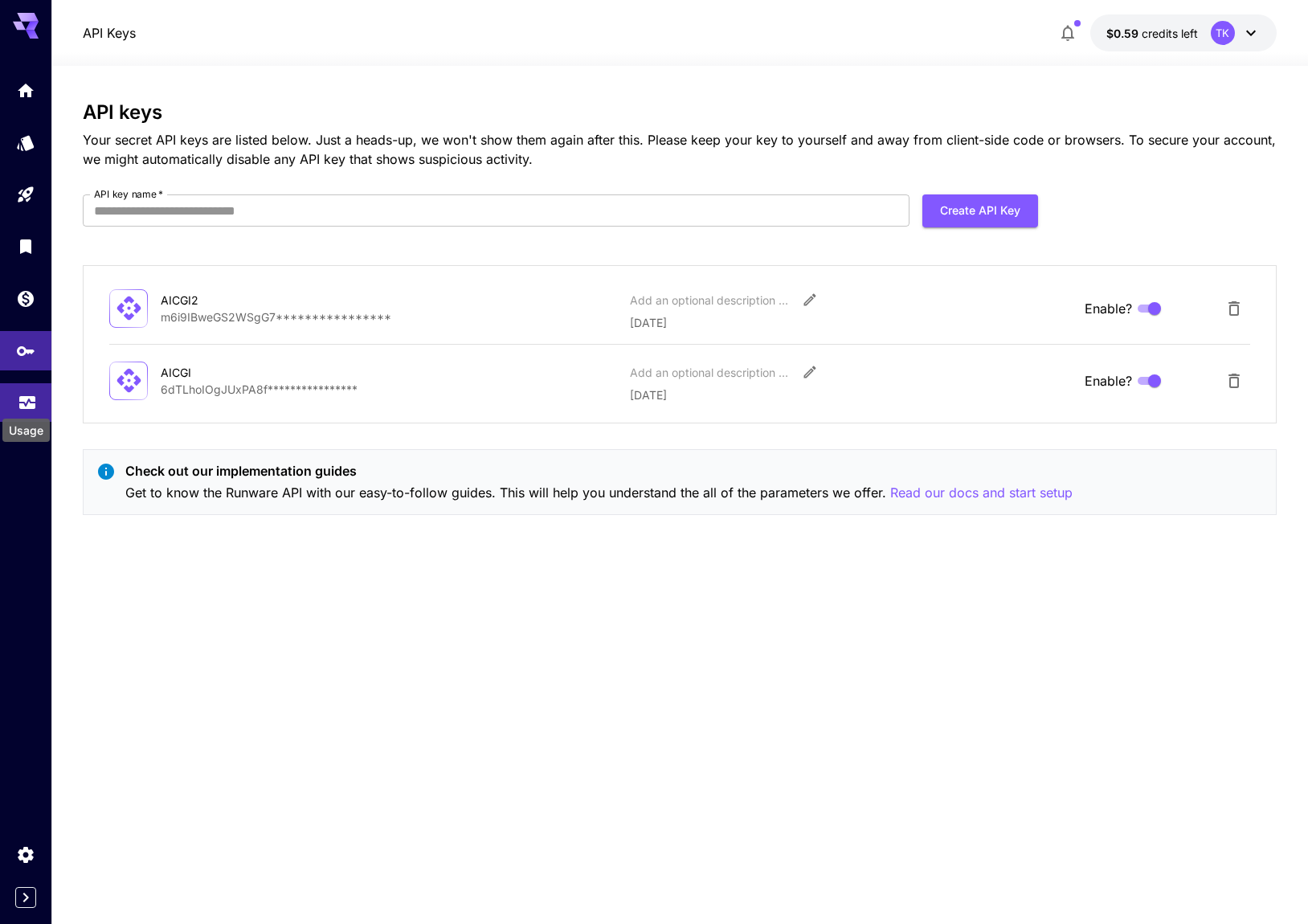
click at [18, 409] on div "Usage" at bounding box center [26, 425] width 50 height 36
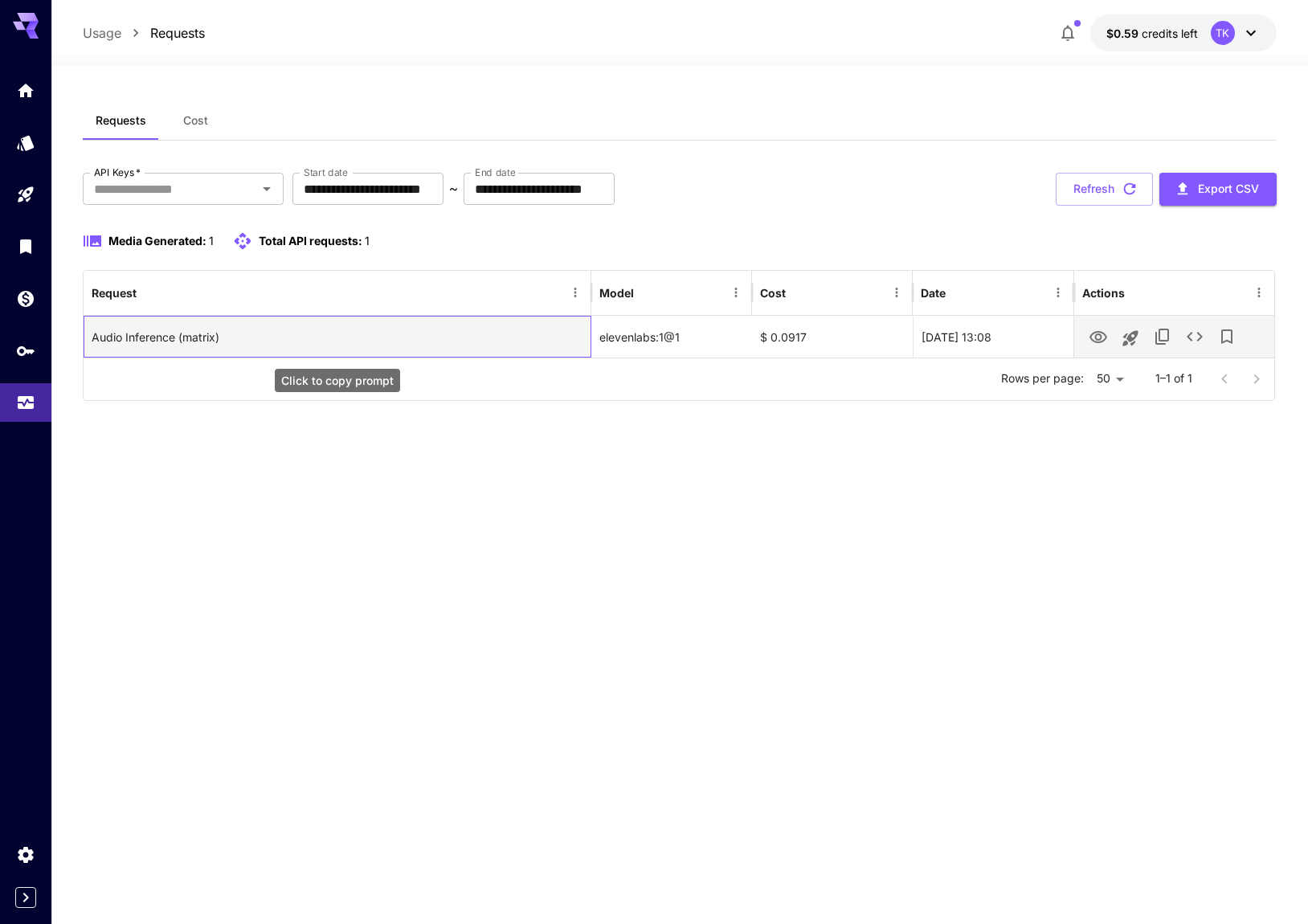
click at [115, 347] on div "Audio Inference (matrix)" at bounding box center [337, 337] width 491 height 41
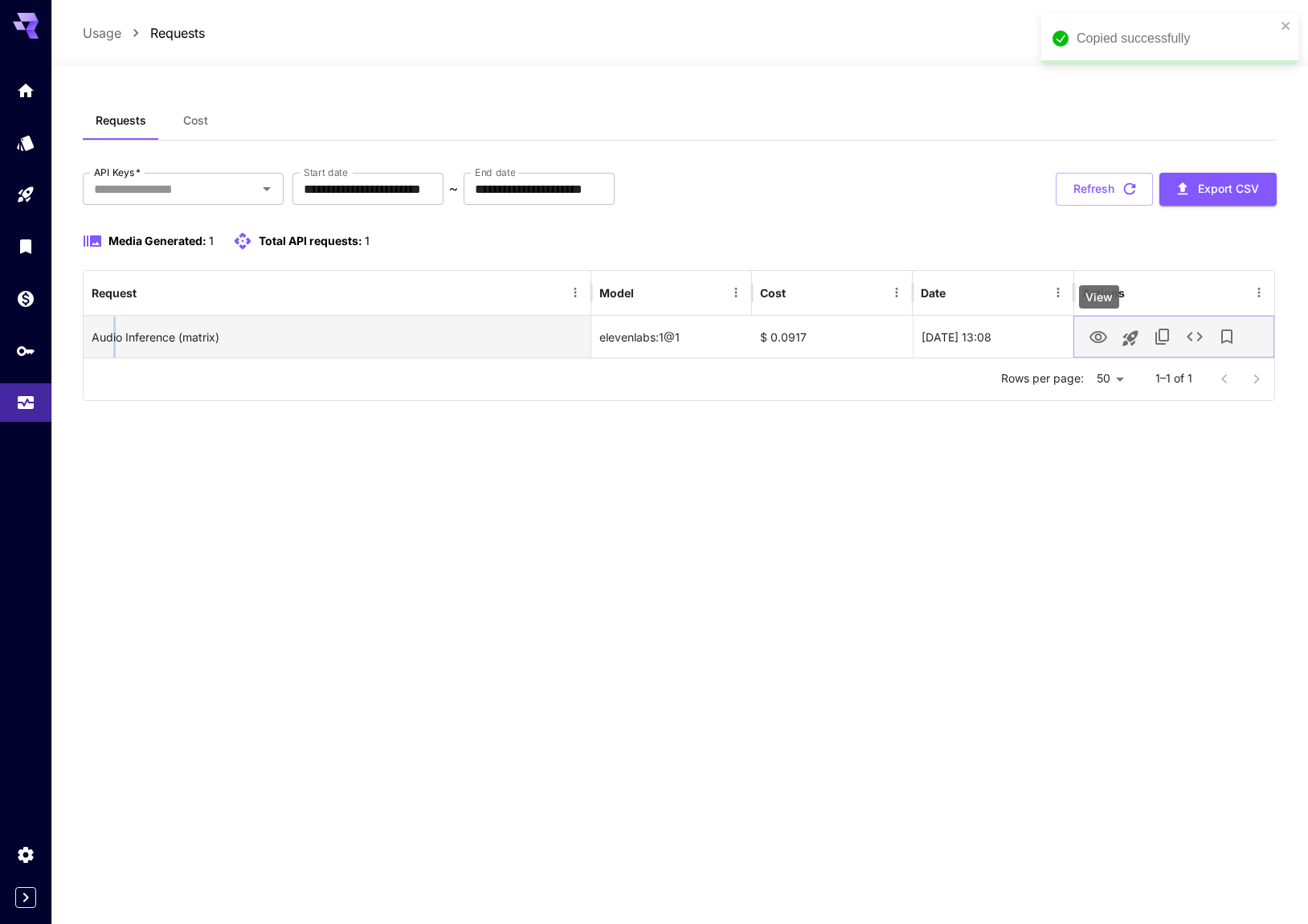
click at [1106, 342] on icon "View" at bounding box center [1099, 337] width 19 height 19
